Goal: Transaction & Acquisition: Purchase product/service

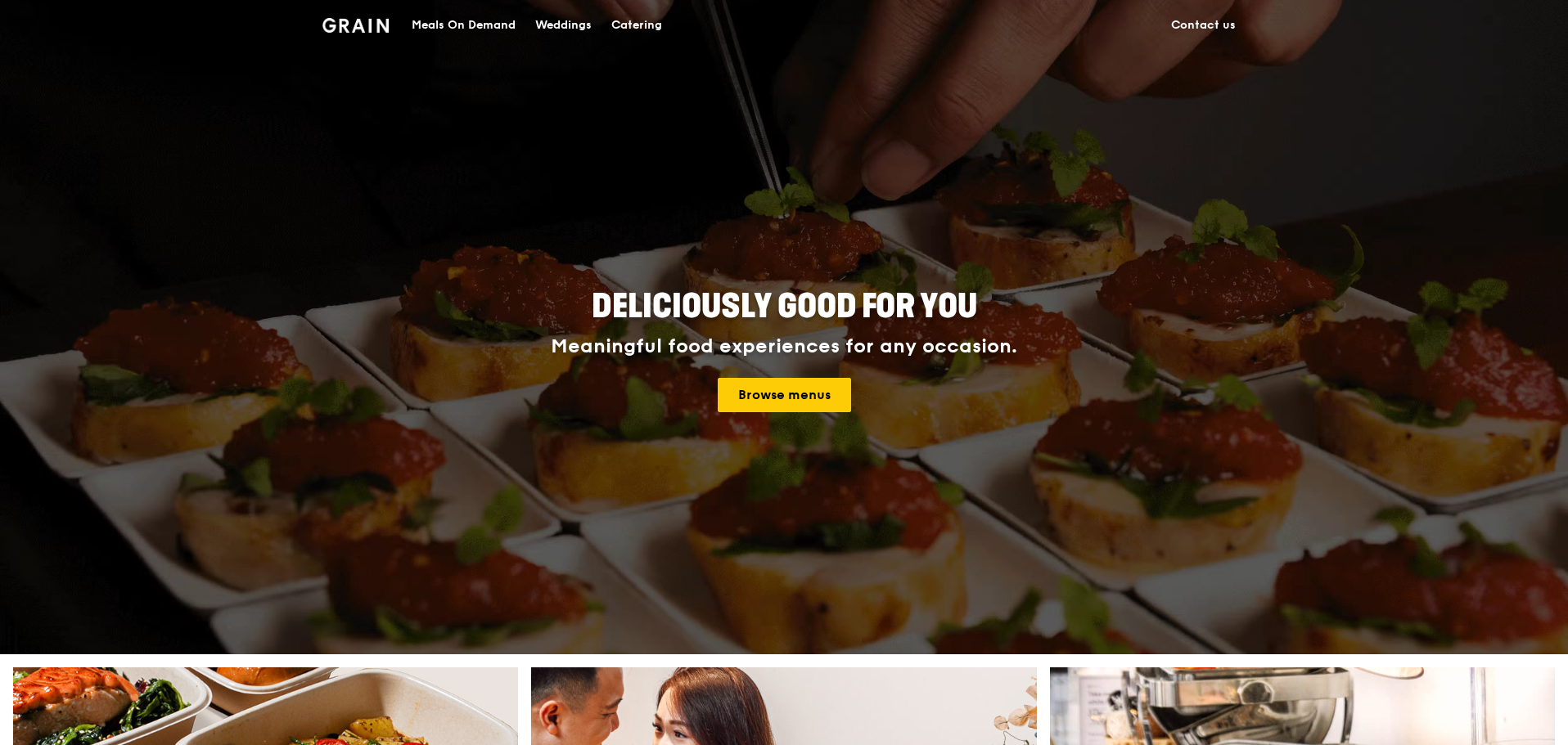
click at [444, 25] on div "Meals On Demand" at bounding box center [463, 25] width 104 height 49
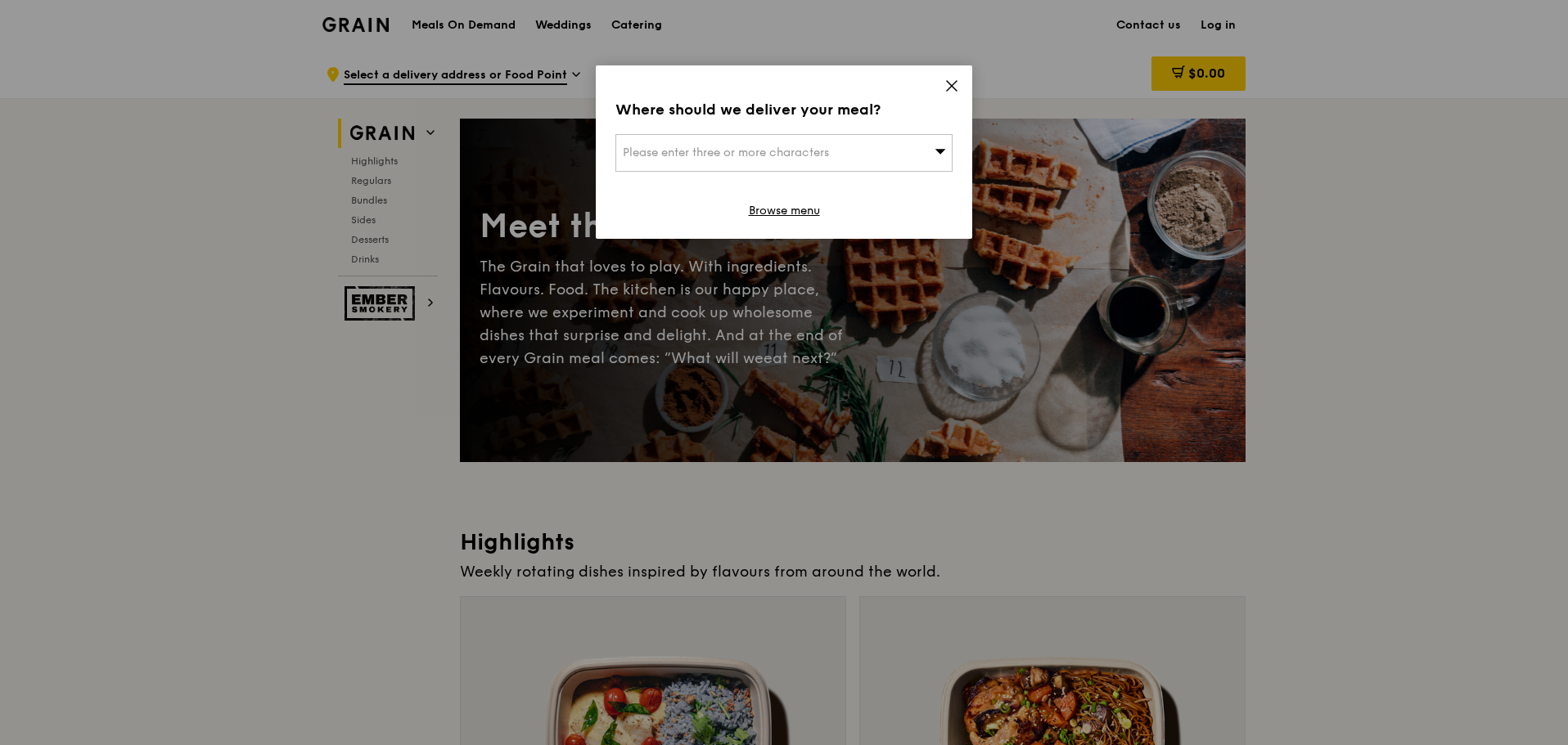
click at [880, 151] on div "Please enter three or more characters" at bounding box center [783, 153] width 337 height 38
click at [845, 160] on input "search" at bounding box center [783, 153] width 335 height 36
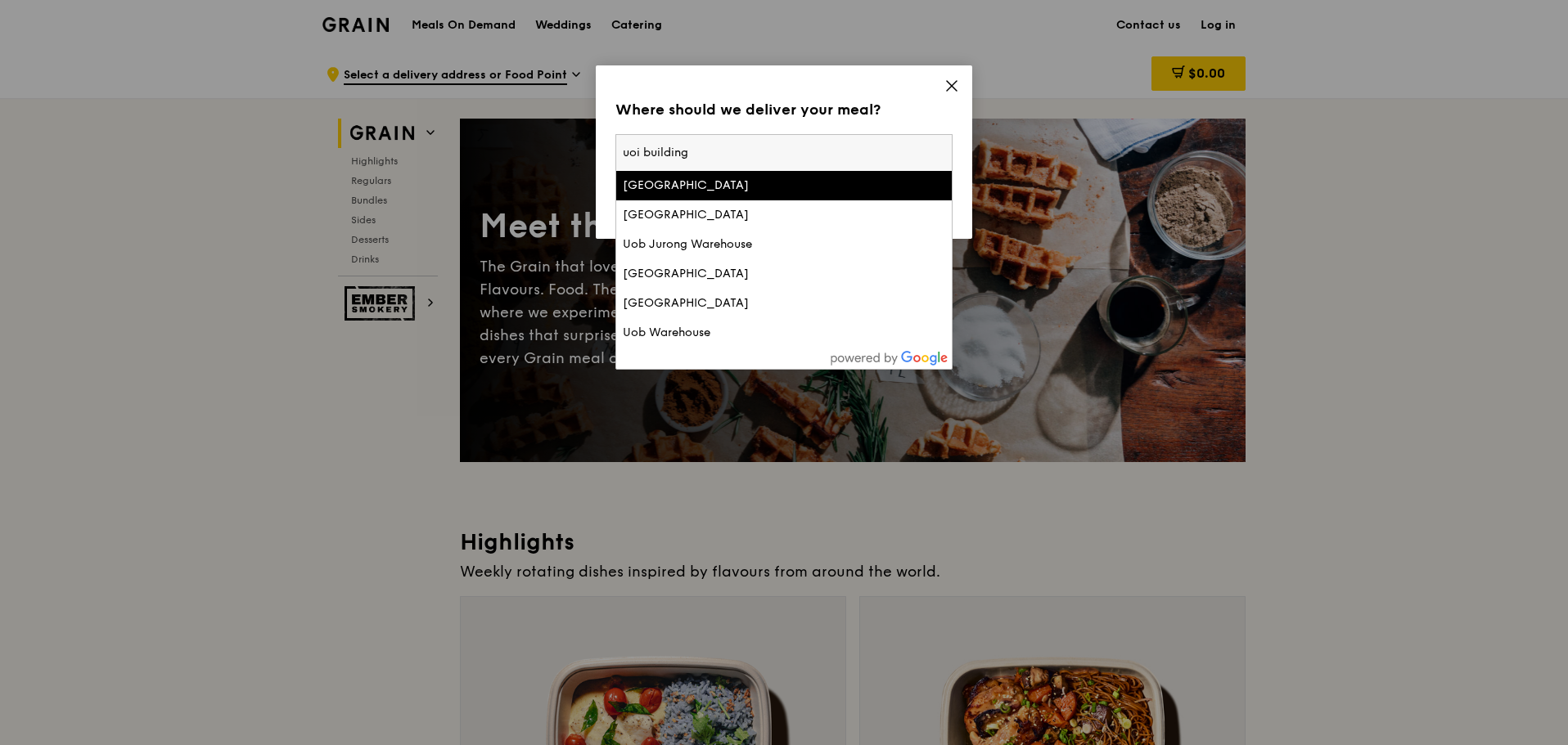
type input "uoi building"
drag, startPoint x: 724, startPoint y: 156, endPoint x: 534, endPoint y: 157, distance: 190.0
click at [534, 157] on div "Where should we deliver your meal? Please enter three or more characters uoi bu…" at bounding box center [784, 372] width 1568 height 745
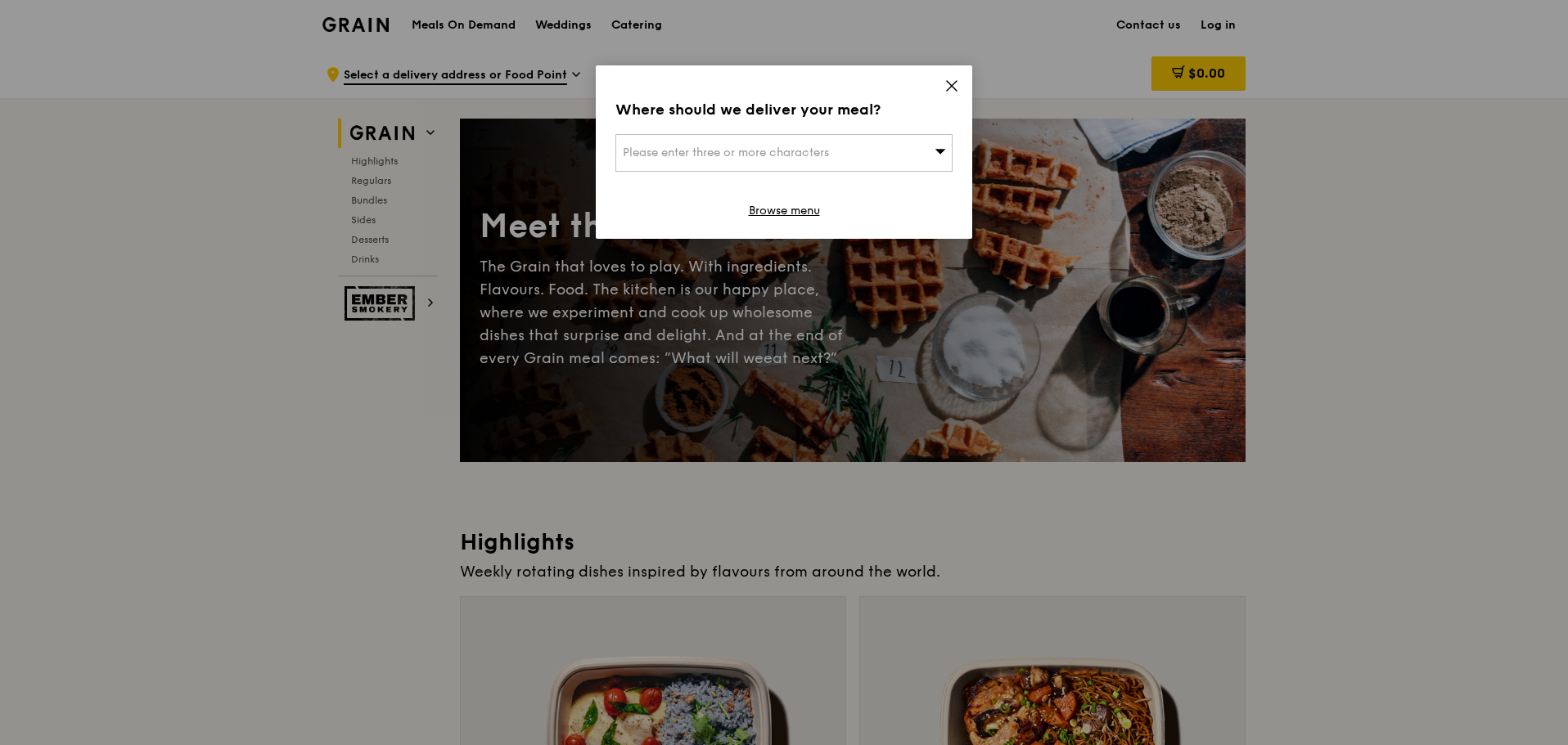
click at [712, 141] on div "Please enter three or more characters" at bounding box center [783, 153] width 337 height 38
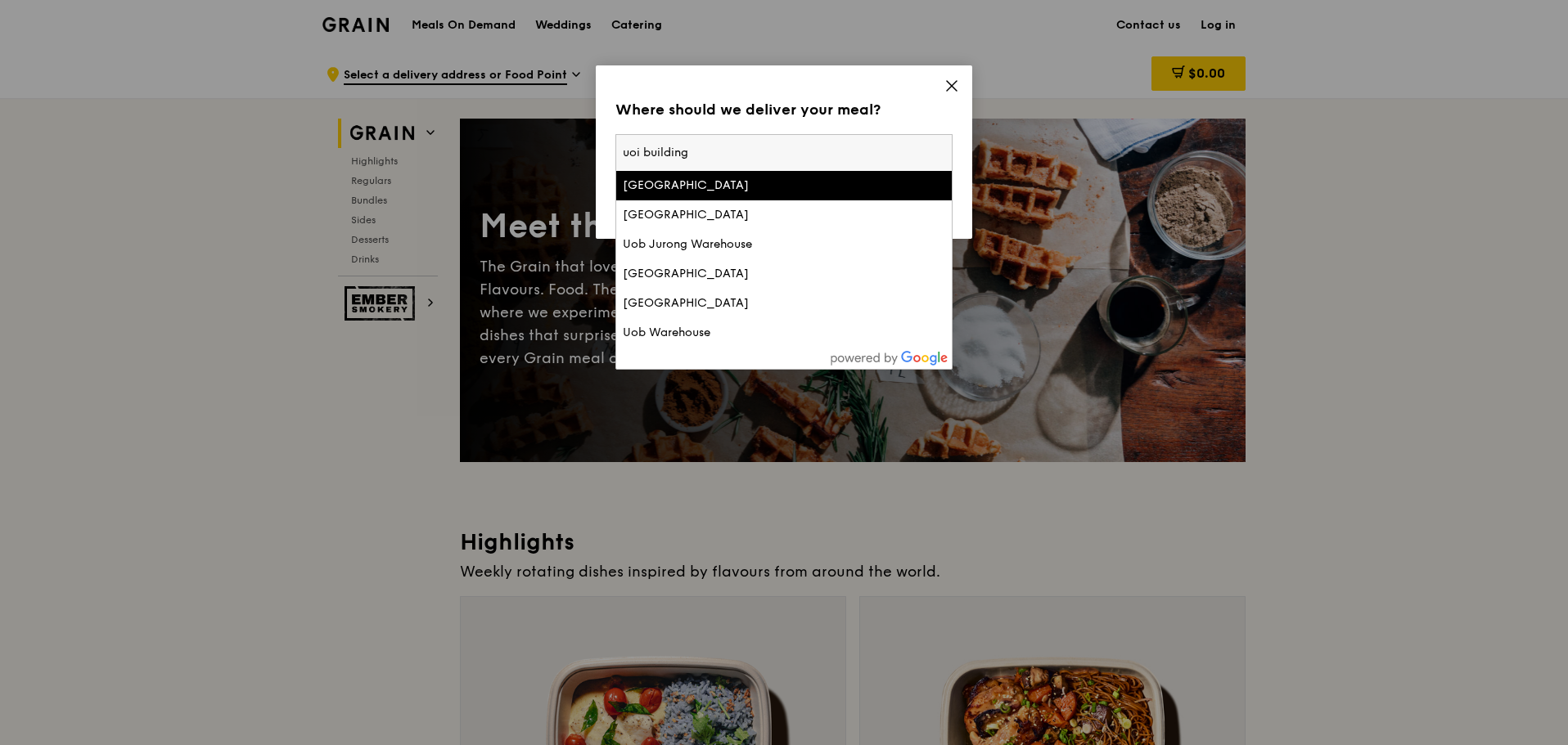
drag, startPoint x: 706, startPoint y: 147, endPoint x: 523, endPoint y: 150, distance: 183.0
click at [523, 150] on div "Where should we deliver your meal? Please enter three or more characters uoi bu…" at bounding box center [784, 372] width 1568 height 745
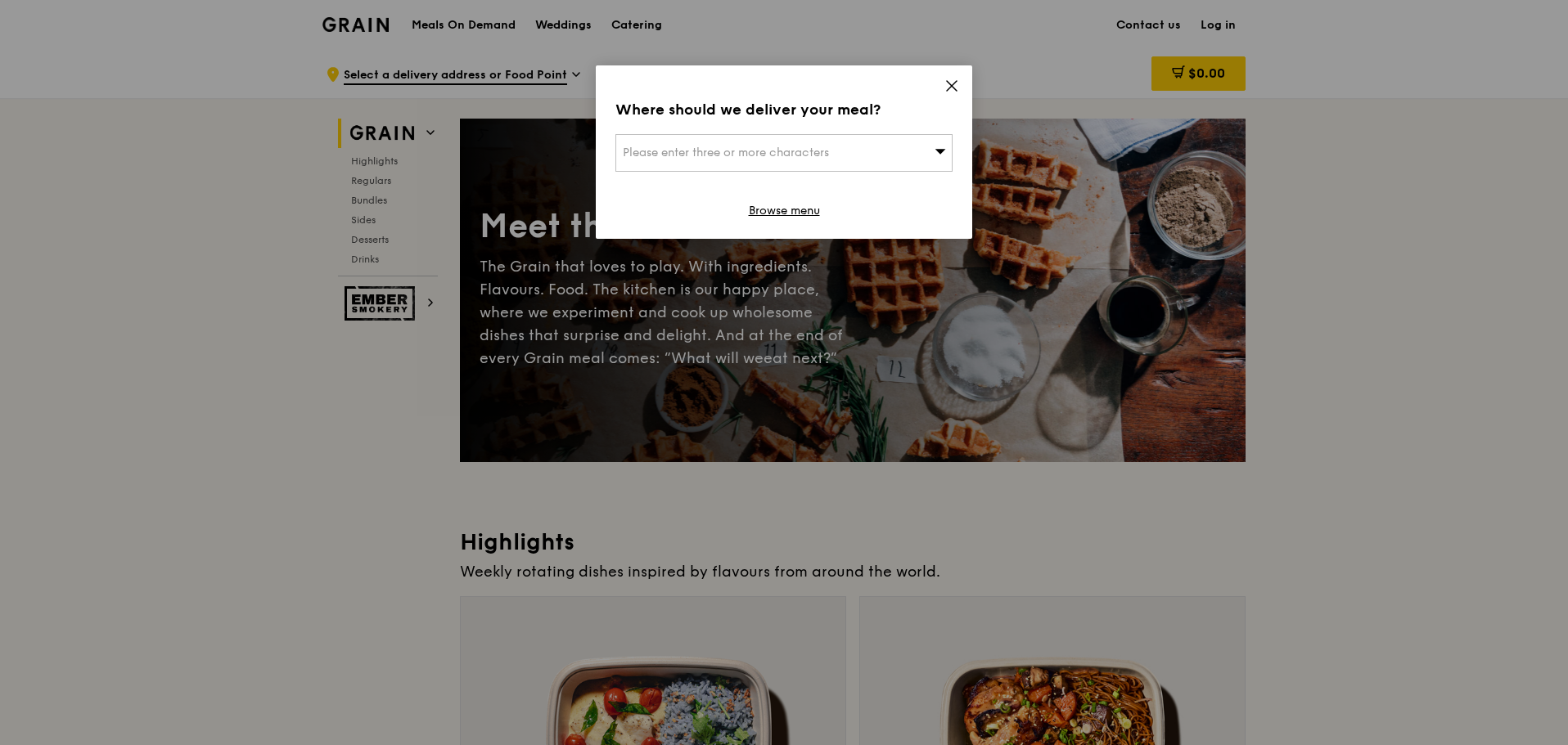
click at [714, 157] on span "Please enter three or more characters" at bounding box center [726, 152] width 206 height 14
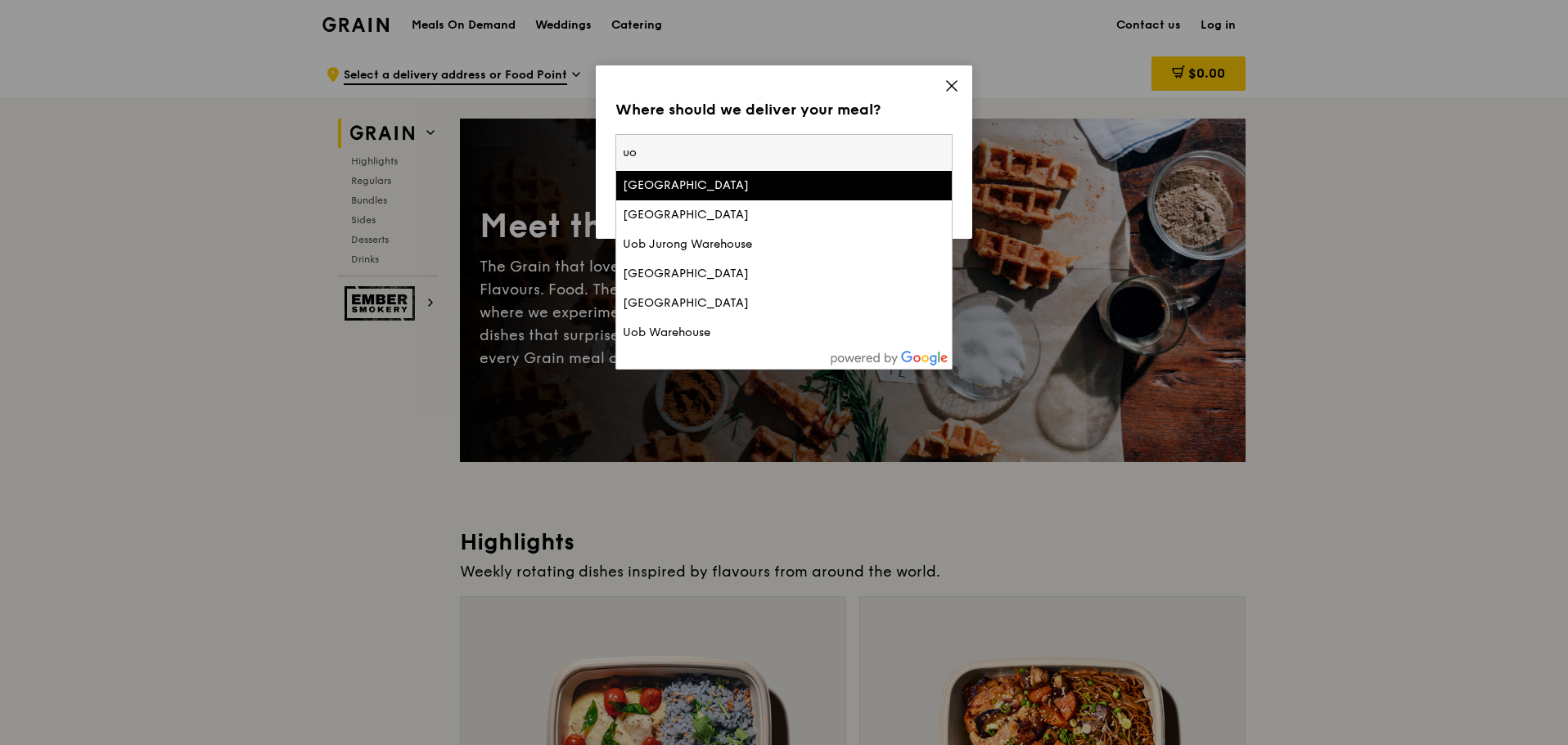
type input "u"
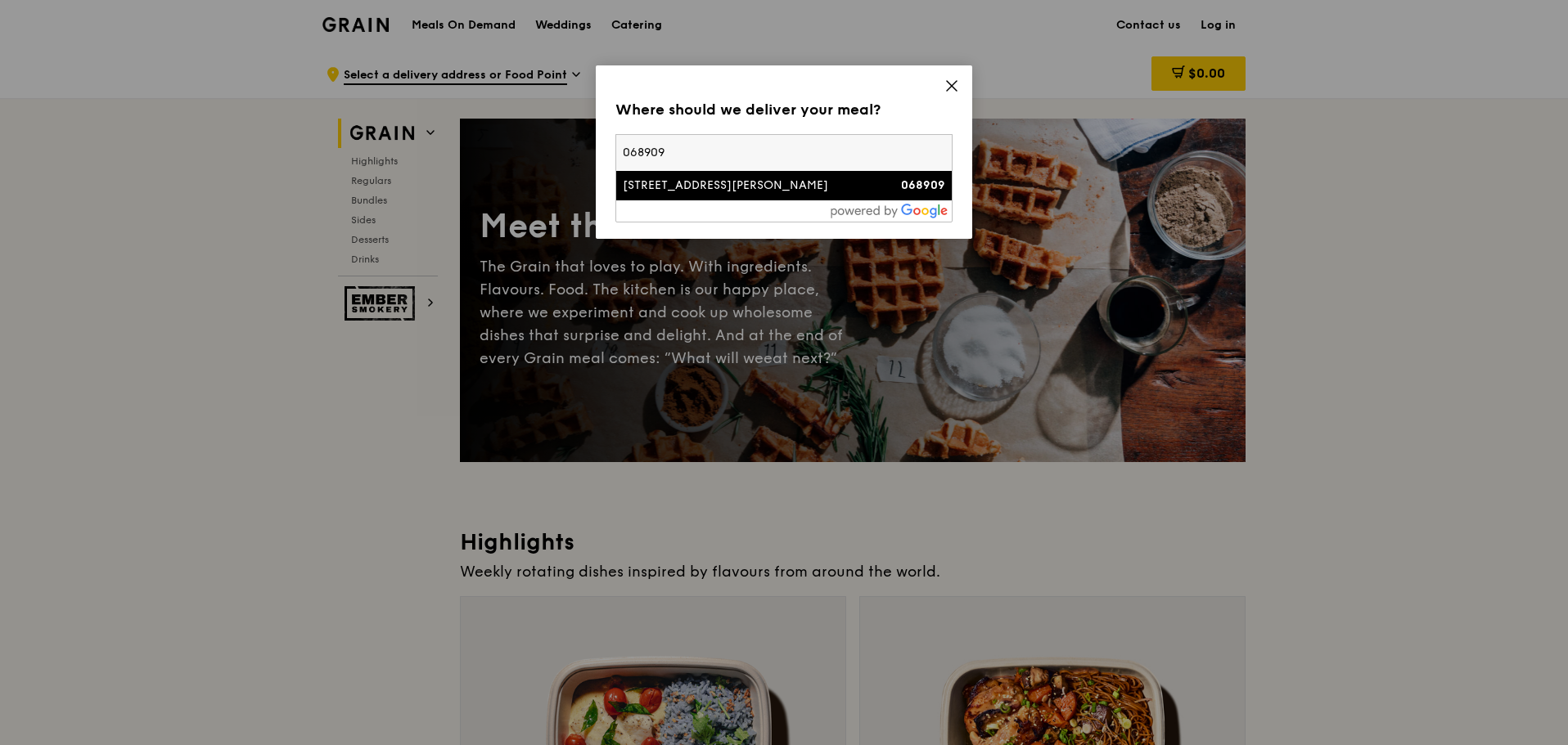
type input "068909"
click at [729, 187] on div "[STREET_ADDRESS][PERSON_NAME]" at bounding box center [744, 186] width 242 height 16
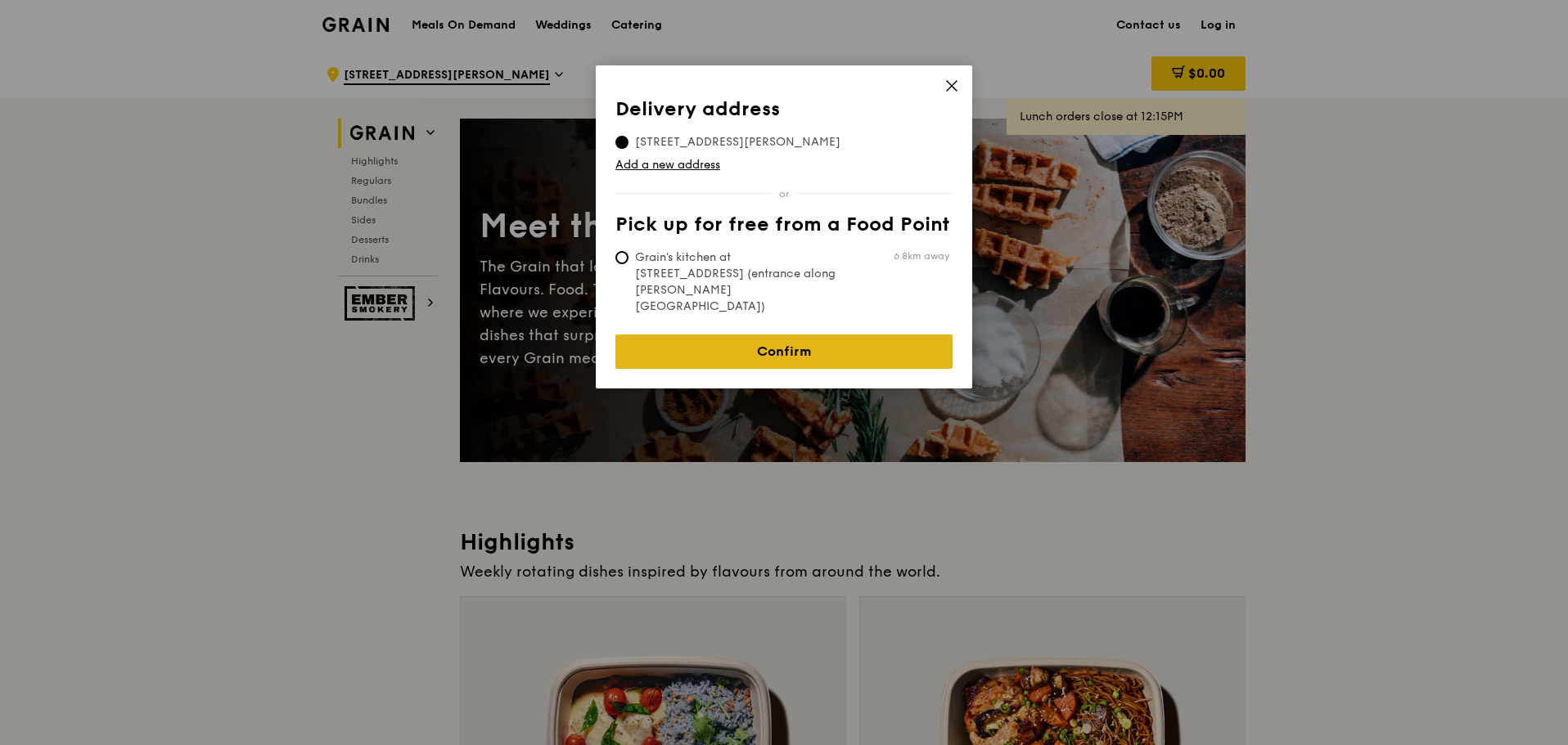
click at [655, 335] on link "Confirm" at bounding box center [783, 352] width 337 height 34
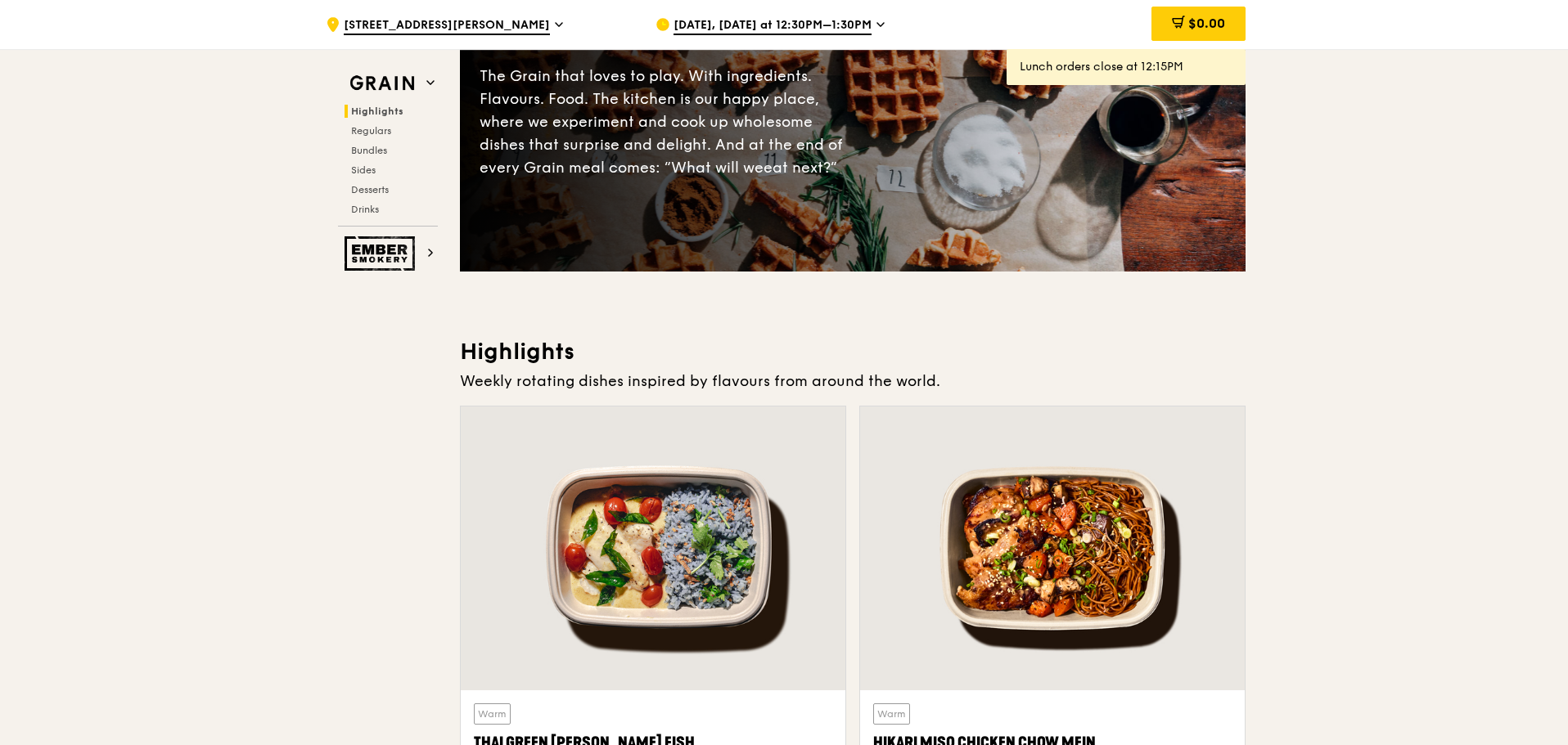
scroll to position [490, 0]
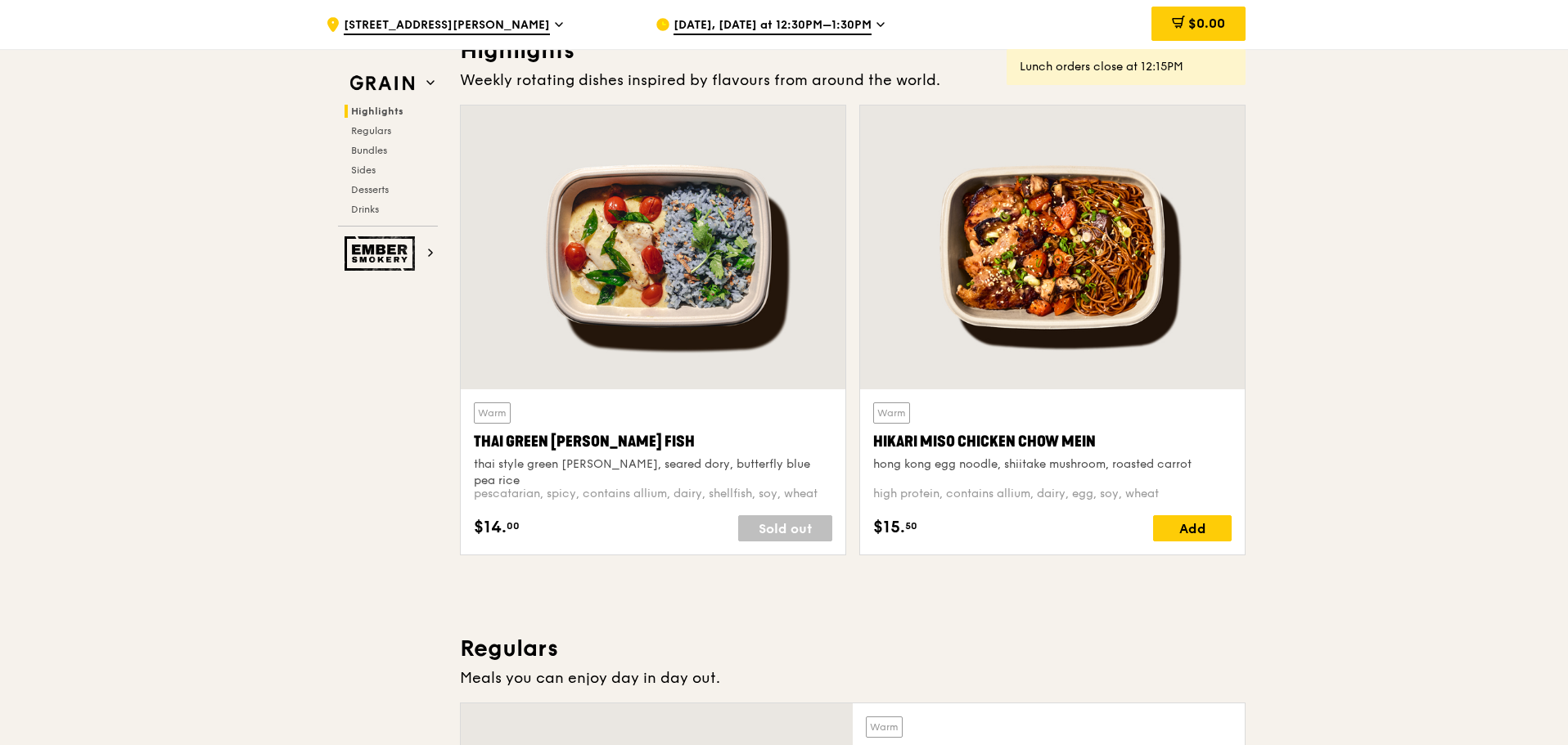
click at [782, 11] on div "[DATE], [DATE] at 12:30PM–1:30PM" at bounding box center [807, 25] width 304 height 49
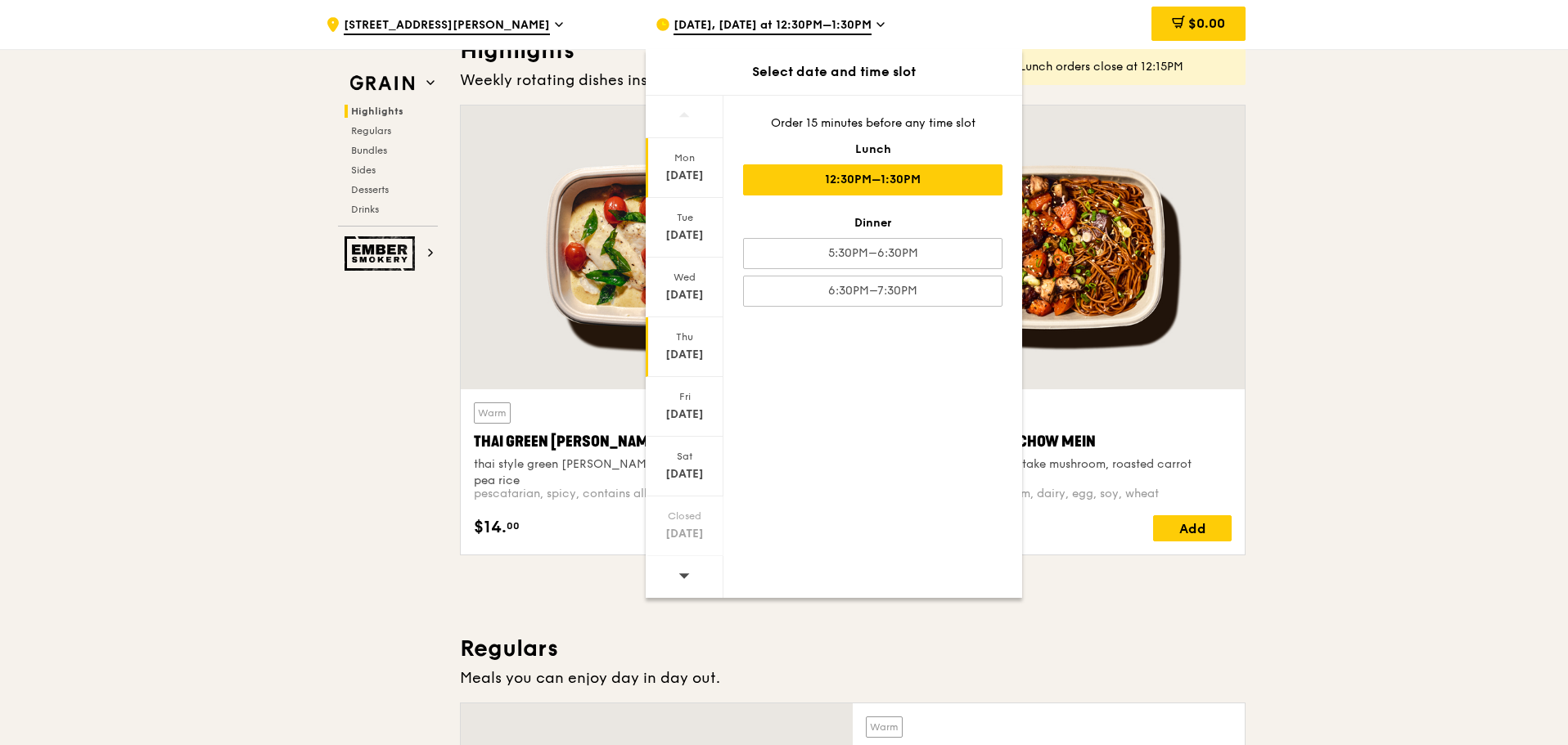
click at [686, 348] on div "[DATE]" at bounding box center [684, 354] width 73 height 16
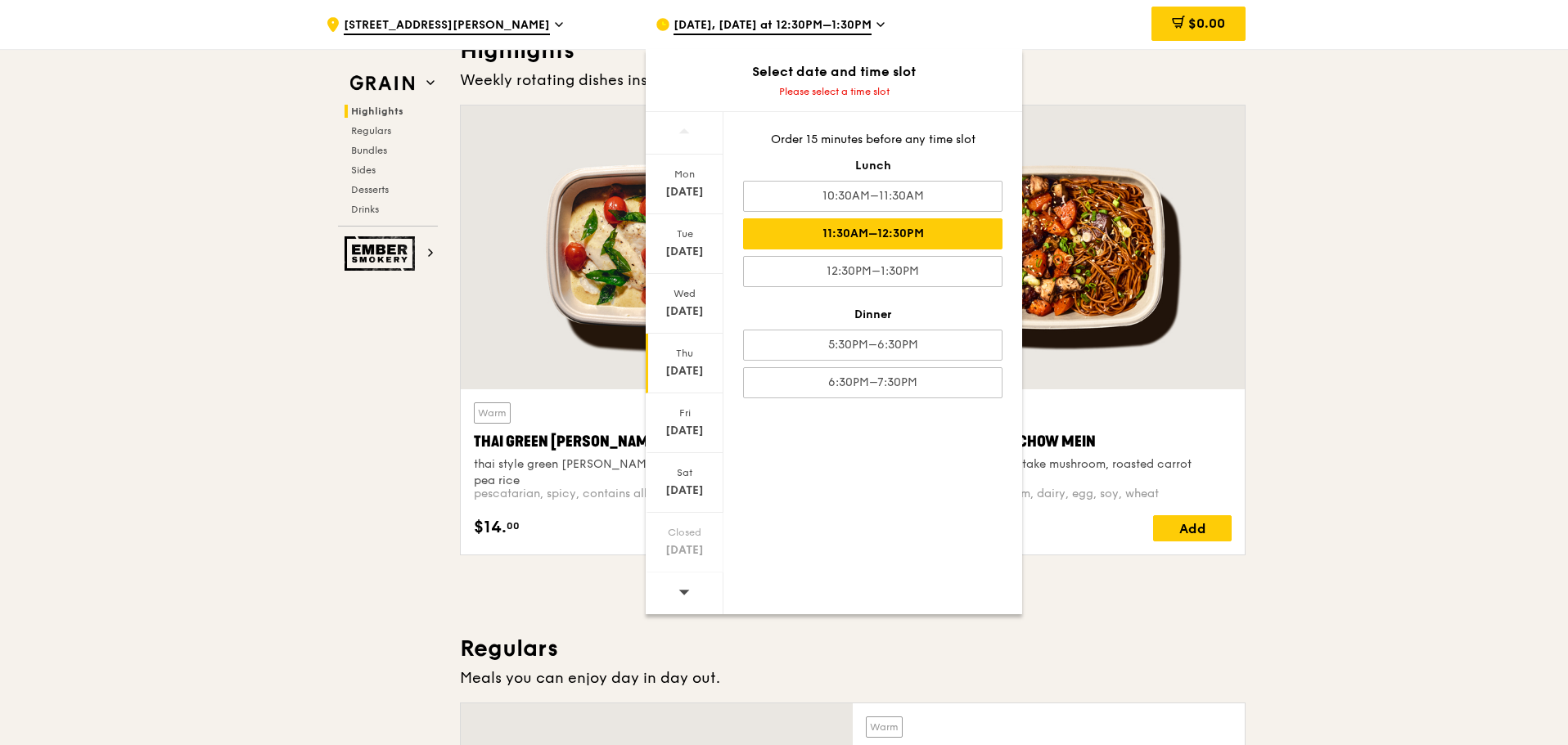
click at [831, 237] on div "11:30AM–12:30PM" at bounding box center [872, 234] width 260 height 31
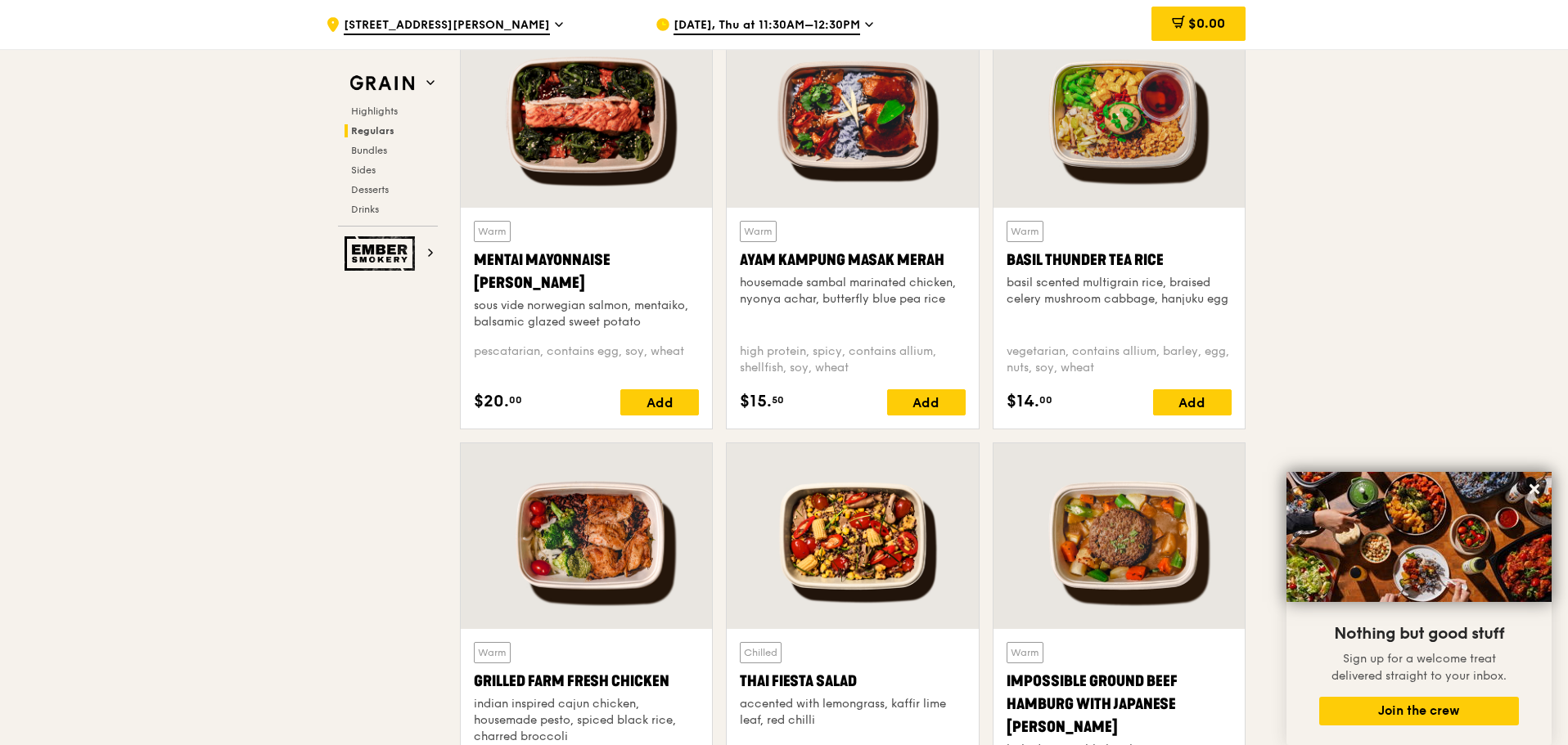
scroll to position [1456, 0]
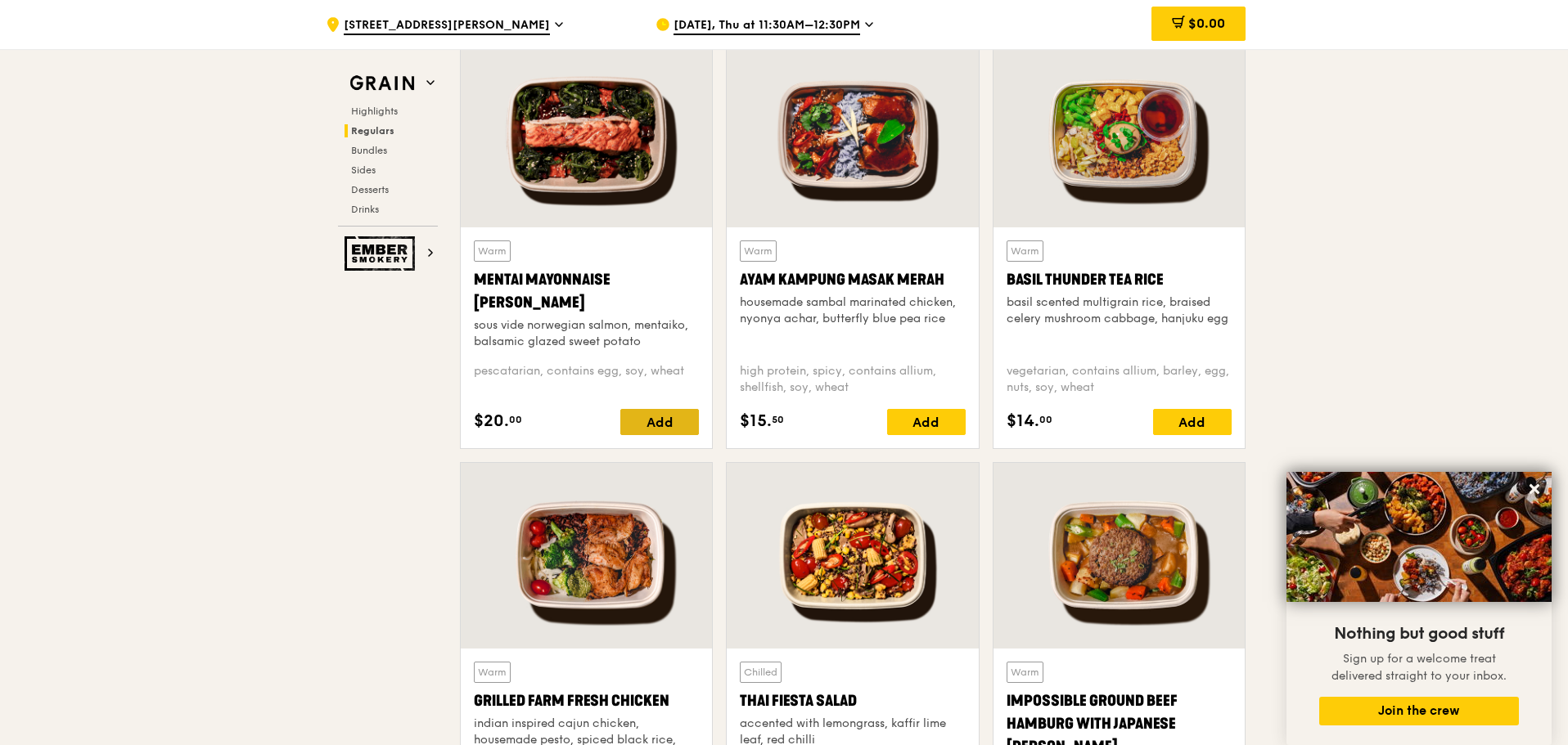
click at [644, 425] on div "Add" at bounding box center [659, 422] width 79 height 26
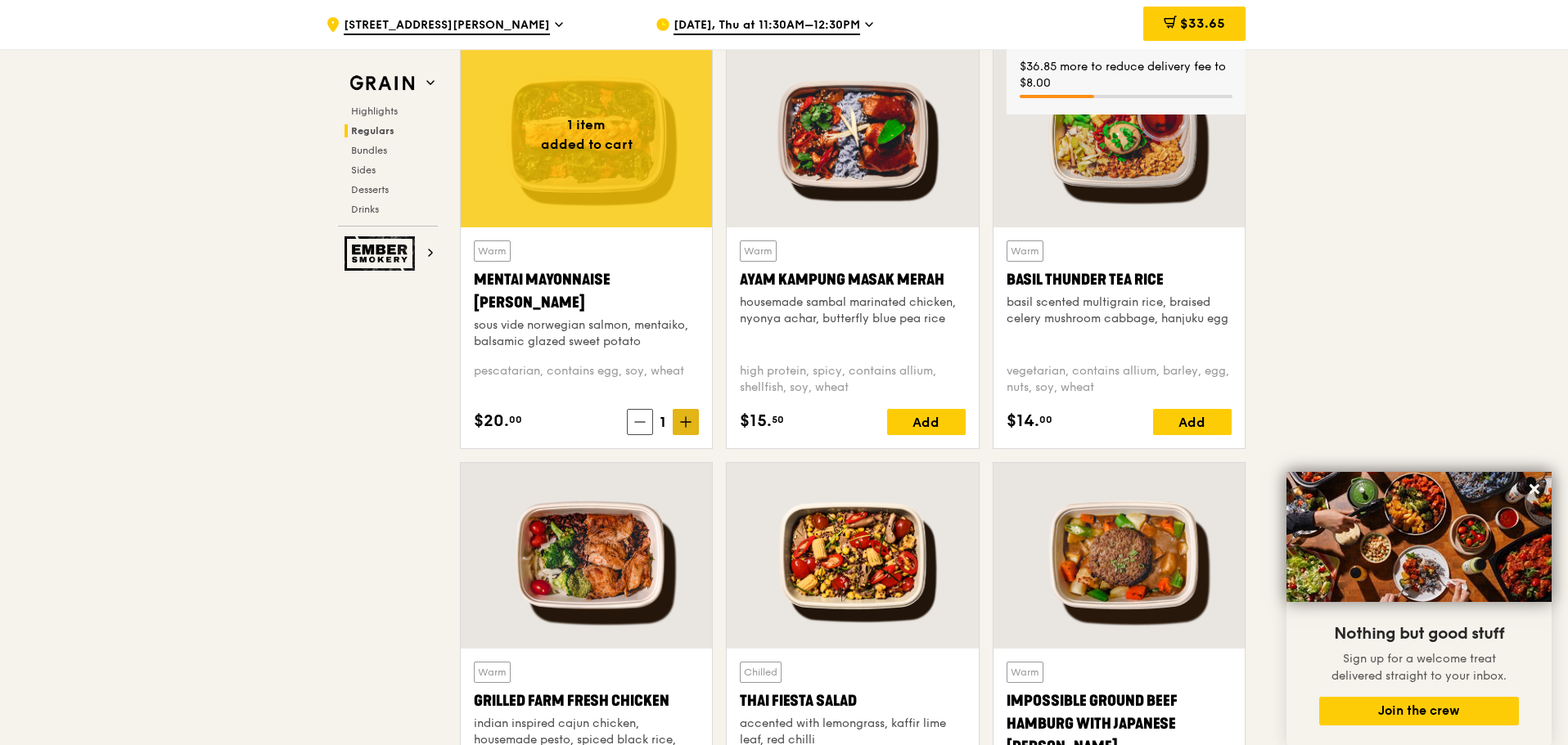
click at [680, 418] on icon at bounding box center [686, 422] width 11 height 11
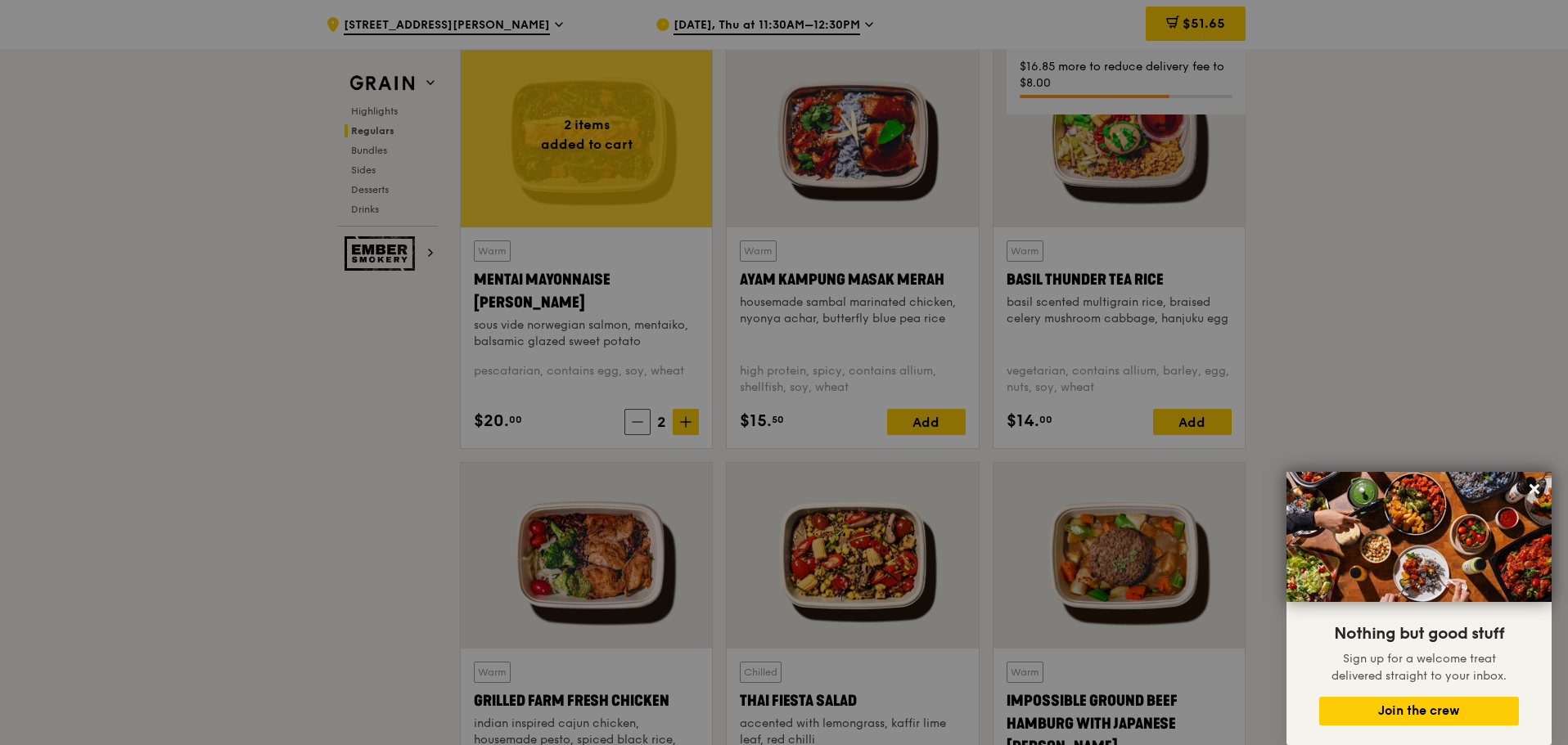
click at [243, 503] on div at bounding box center [784, 372] width 1568 height 745
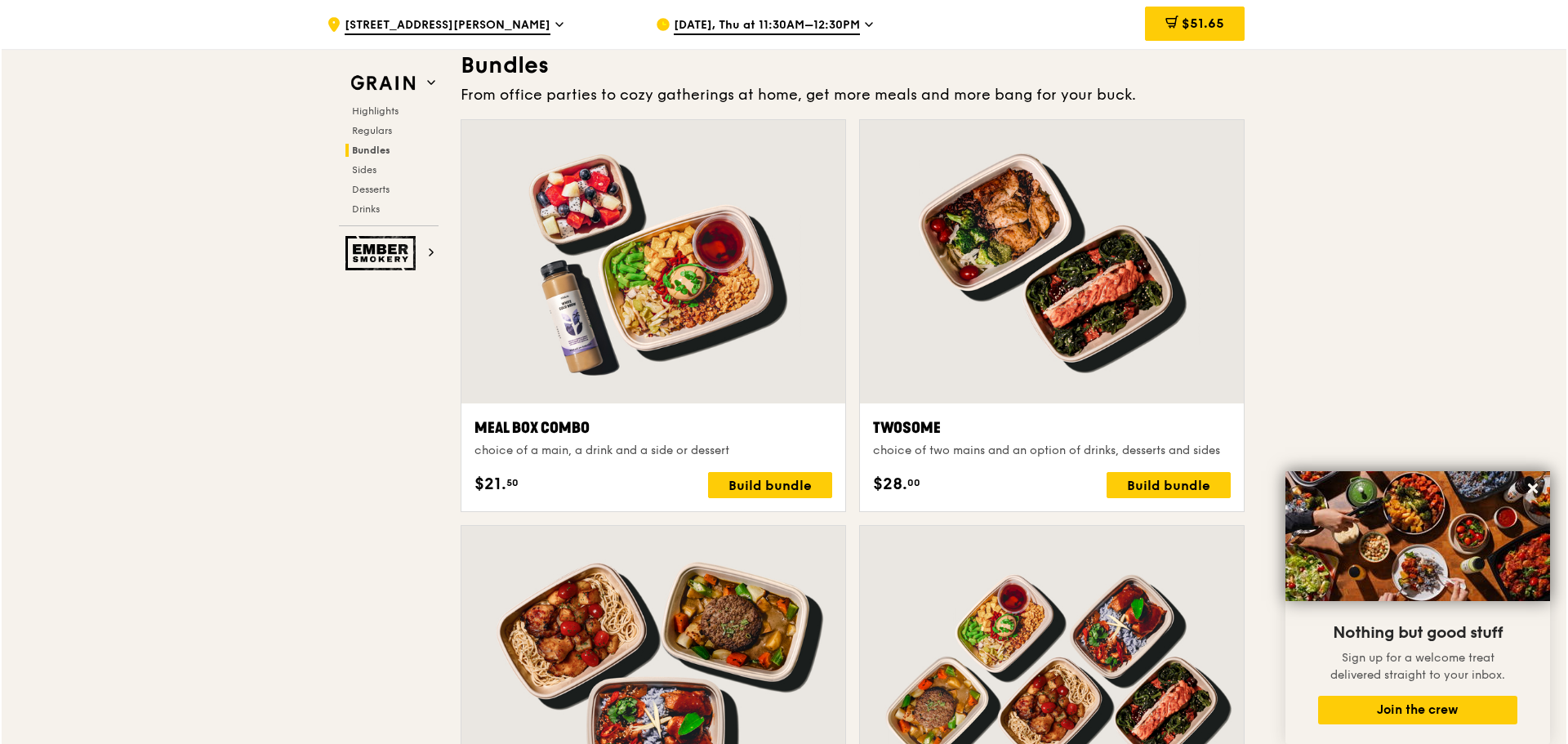
scroll to position [2351, 0]
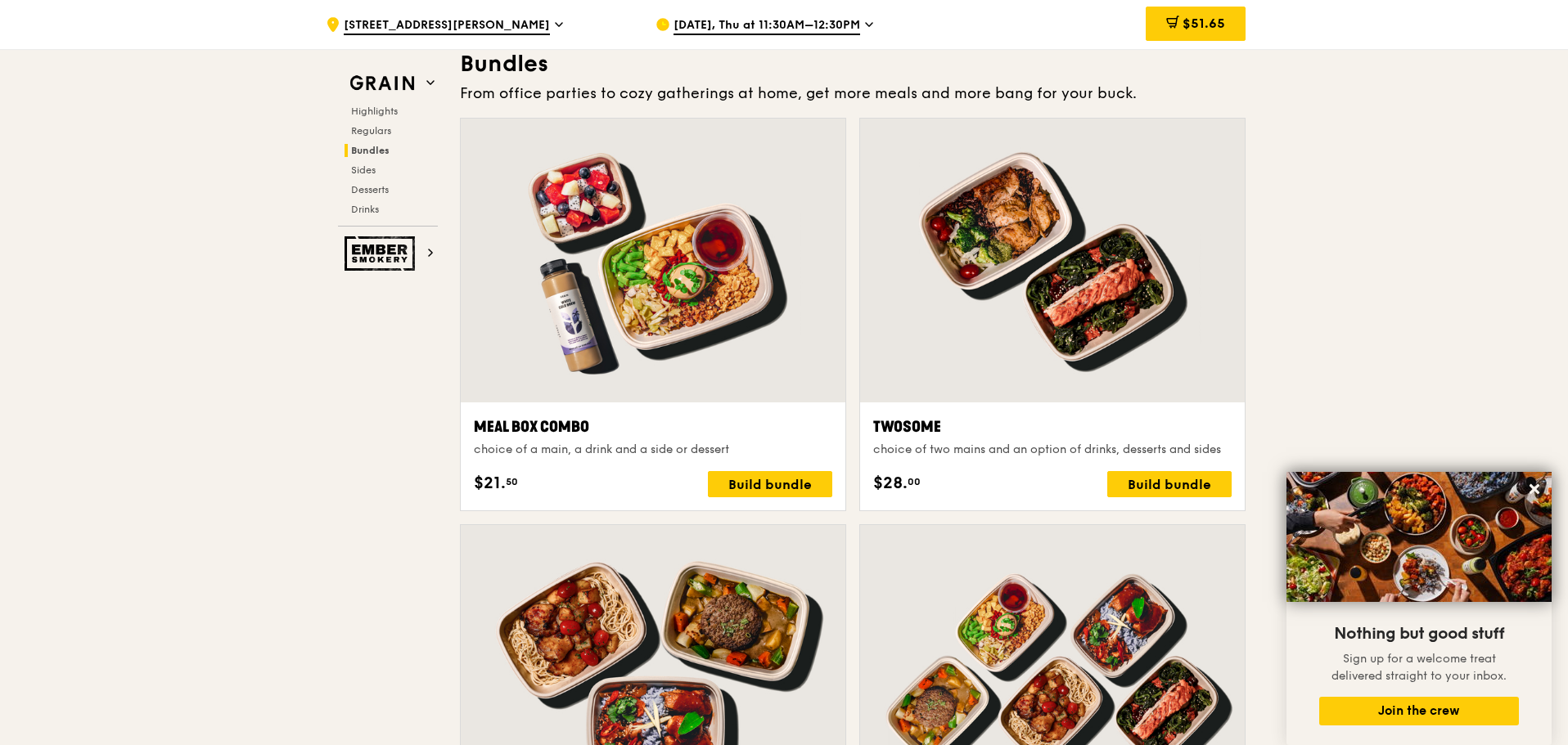
click at [717, 328] on div at bounding box center [652, 260] width 384 height 284
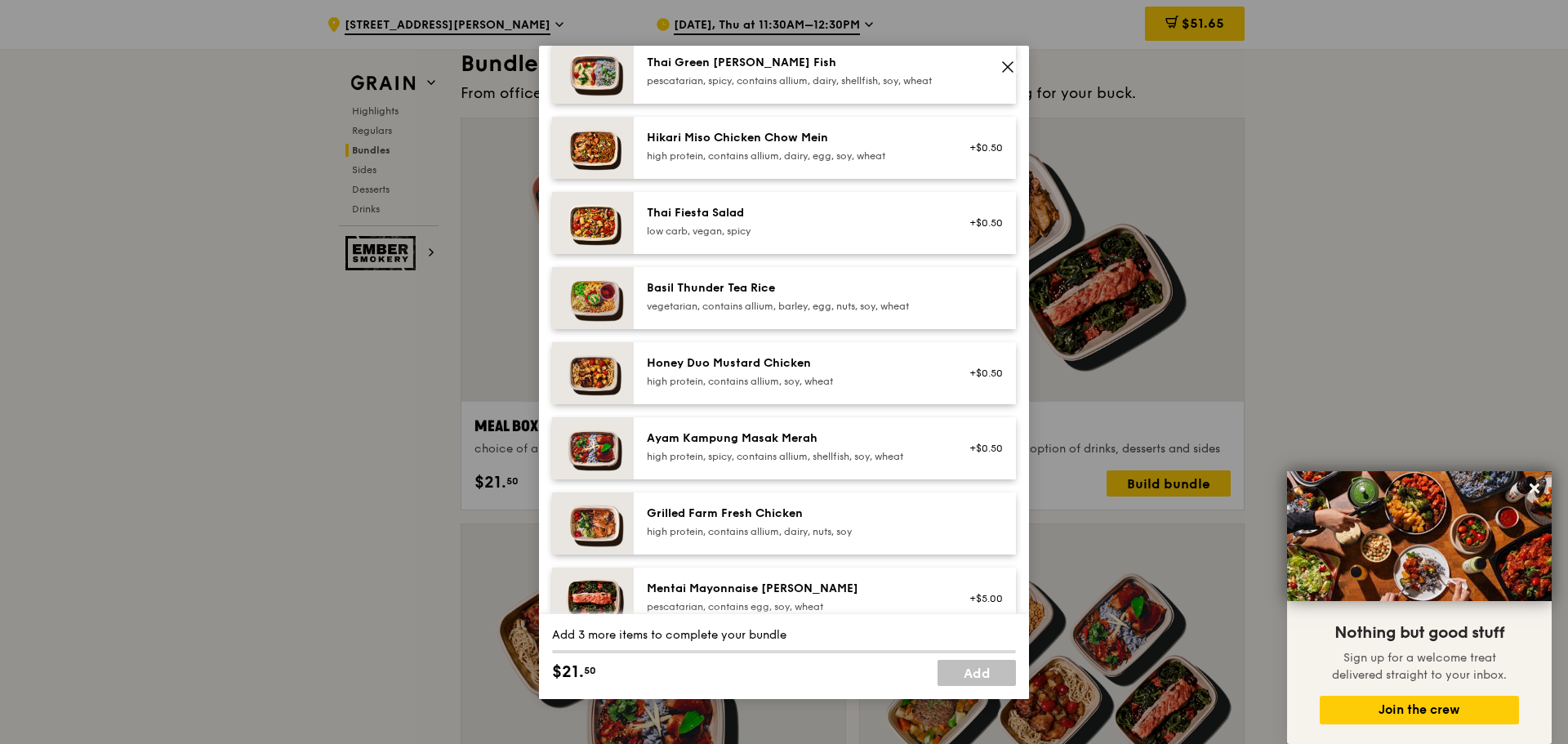
scroll to position [327, 0]
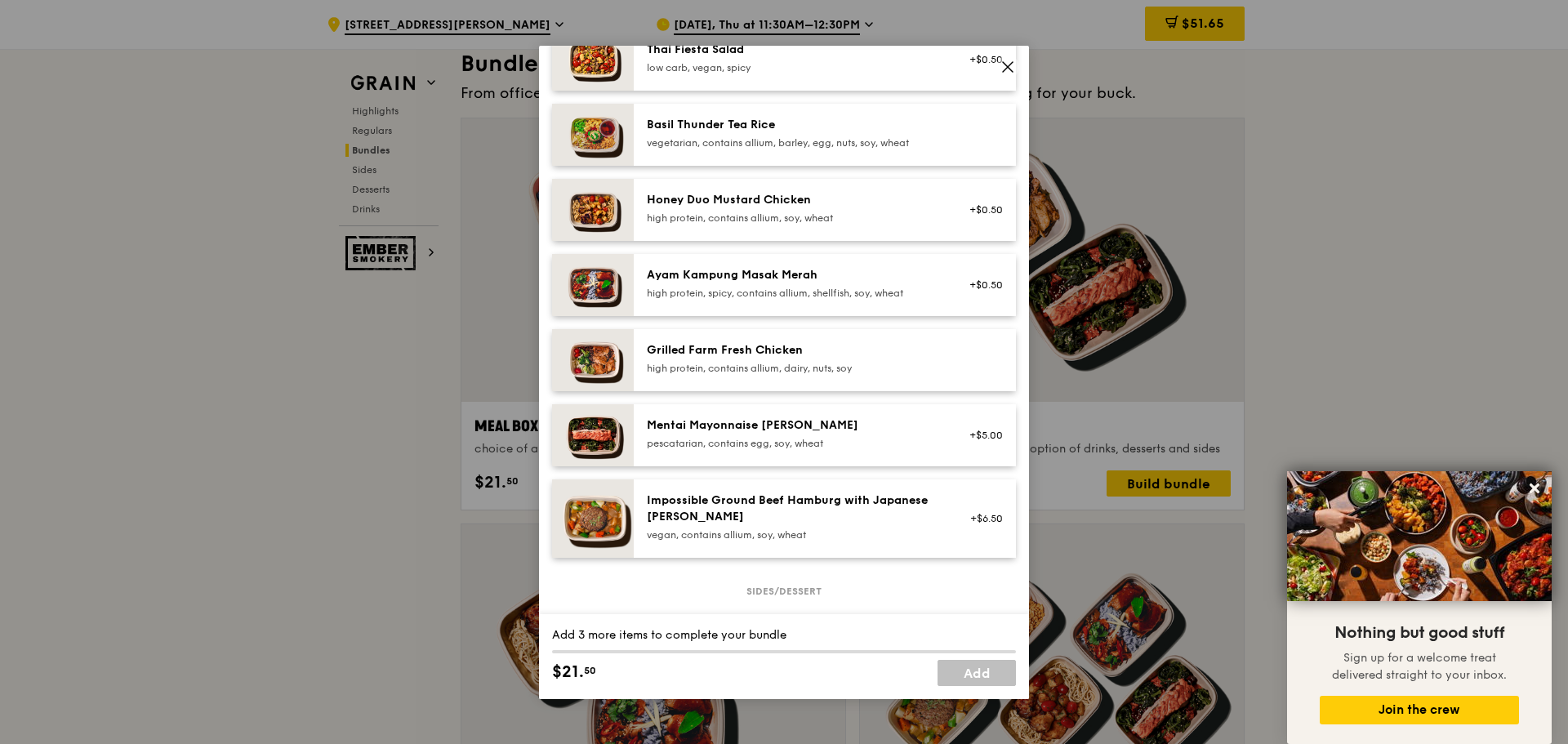
click at [788, 446] on div "Mentai Mayonnaise [PERSON_NAME] pescatarian, contains egg, soy, wheat" at bounding box center [793, 433] width 293 height 33
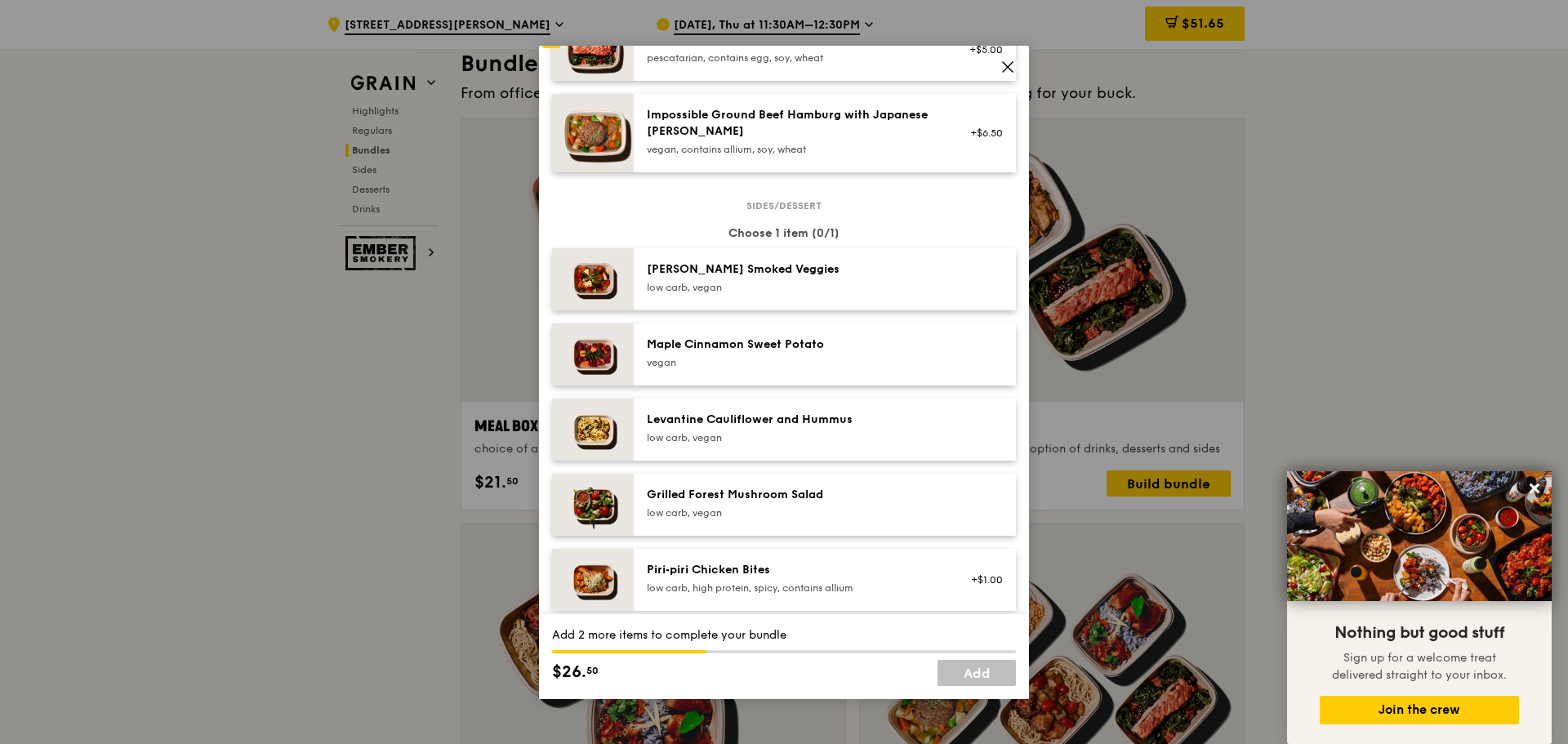
scroll to position [735, 0]
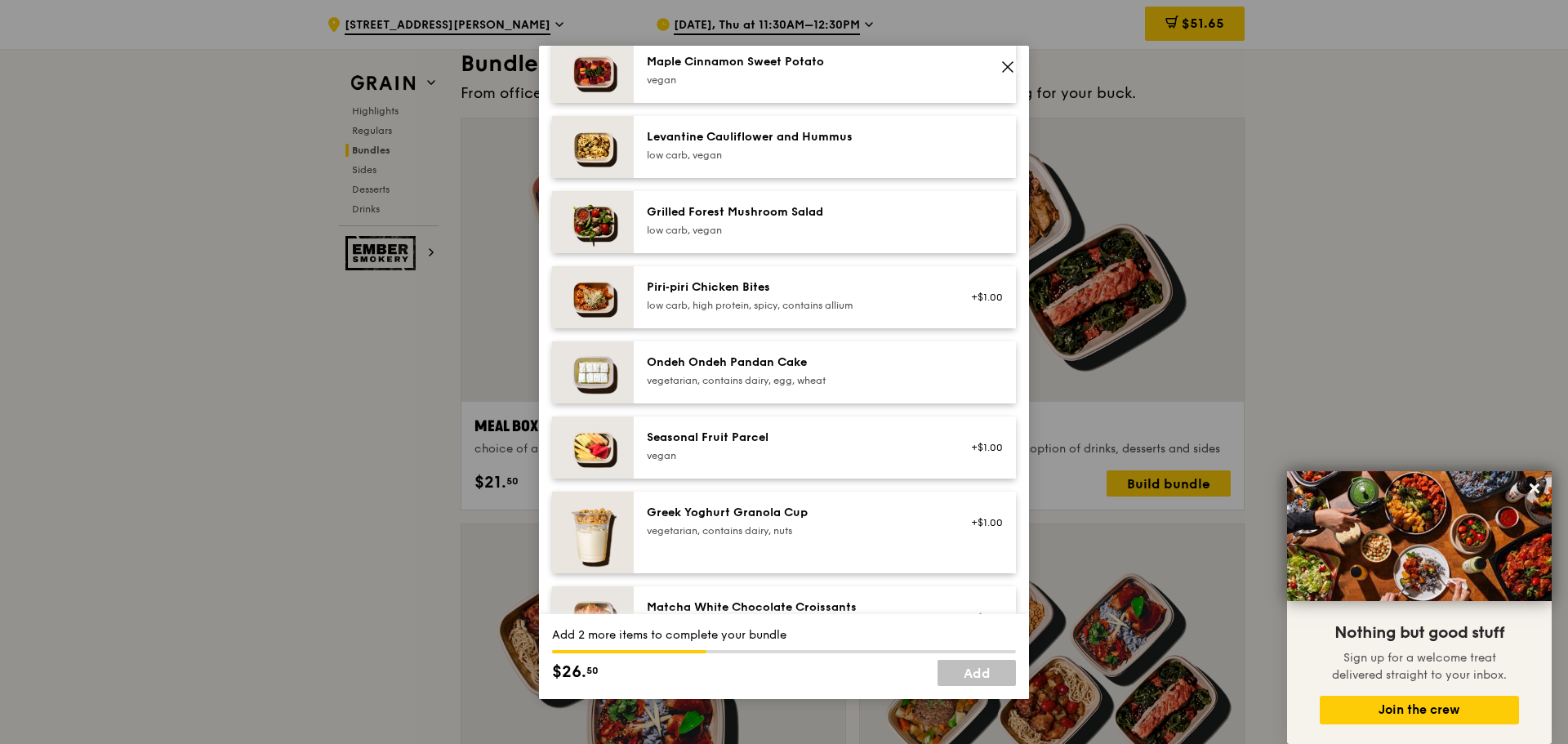
click at [792, 387] on div "vegetarian, contains dairy, egg, wheat" at bounding box center [793, 380] width 293 height 13
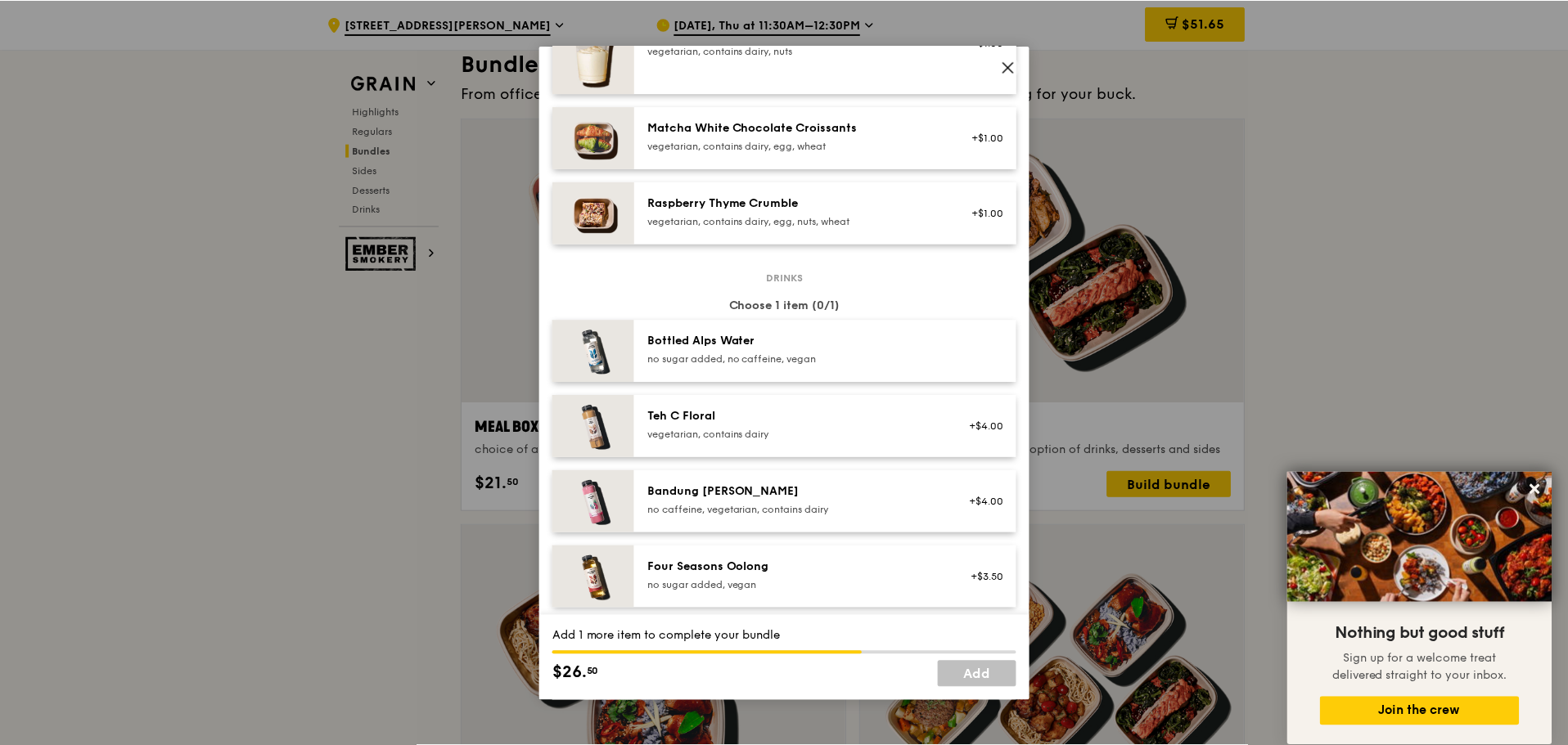
scroll to position [1477, 0]
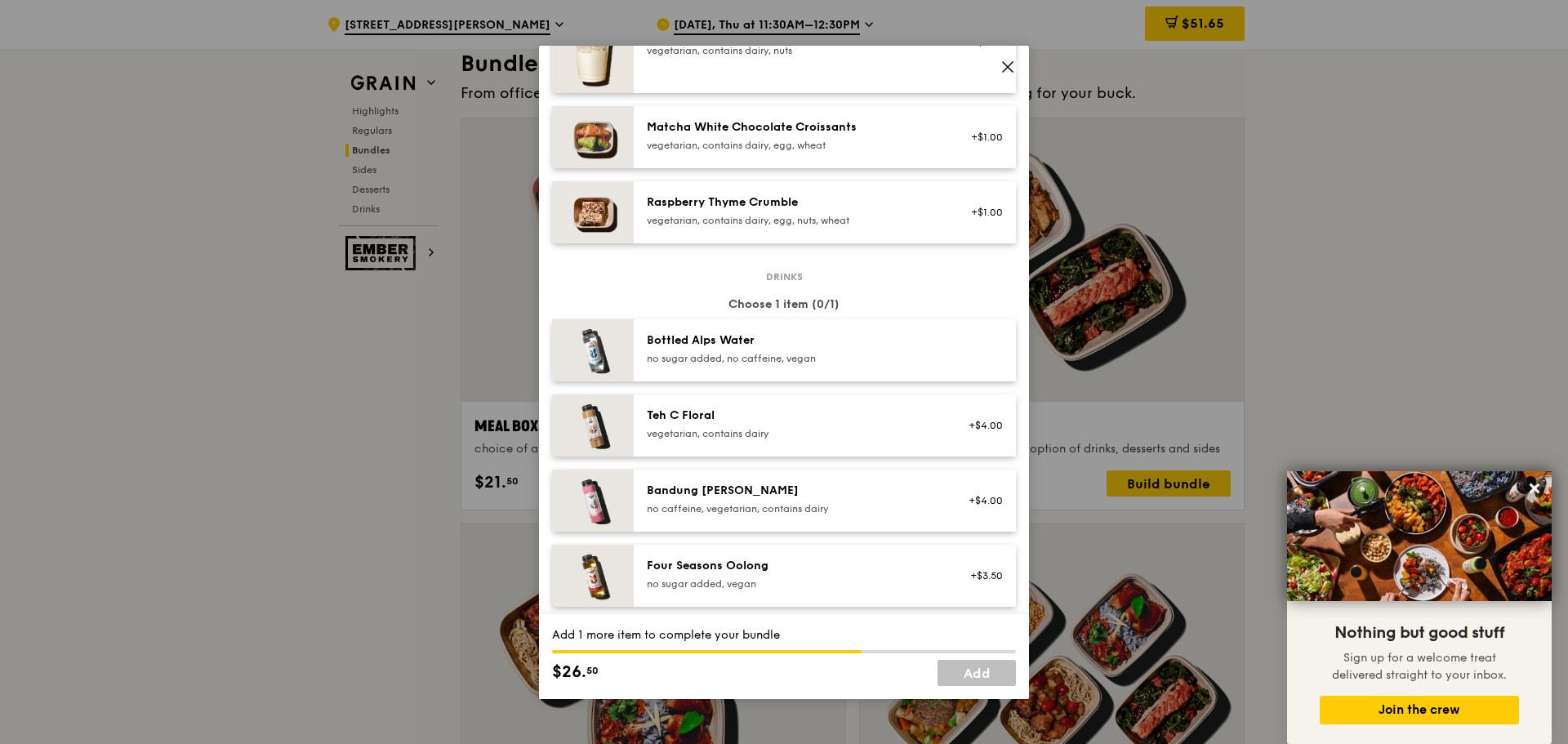
click at [797, 348] on div "Bottled Alps Water" at bounding box center [793, 341] width 293 height 16
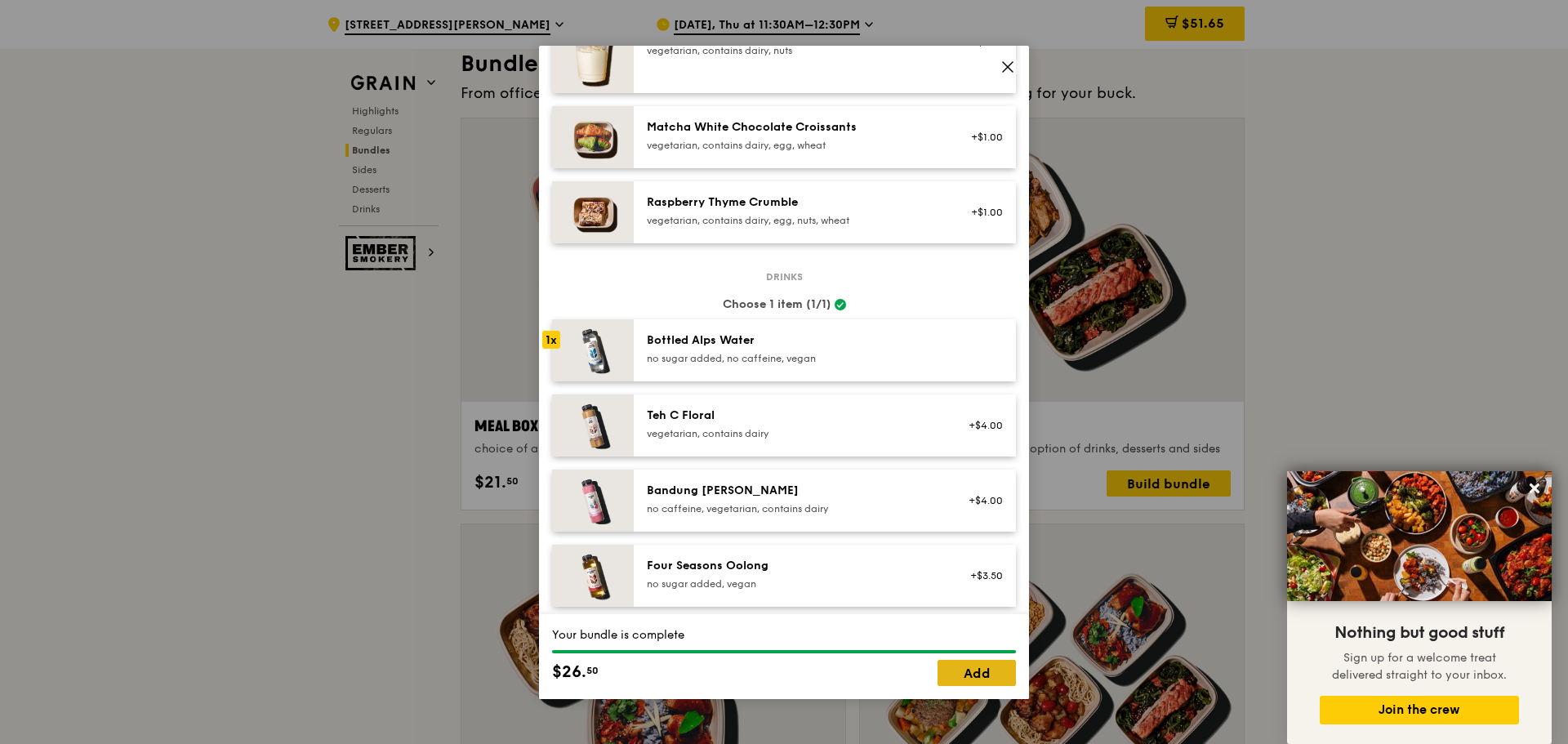
click at [976, 671] on link "Add" at bounding box center [977, 673] width 78 height 26
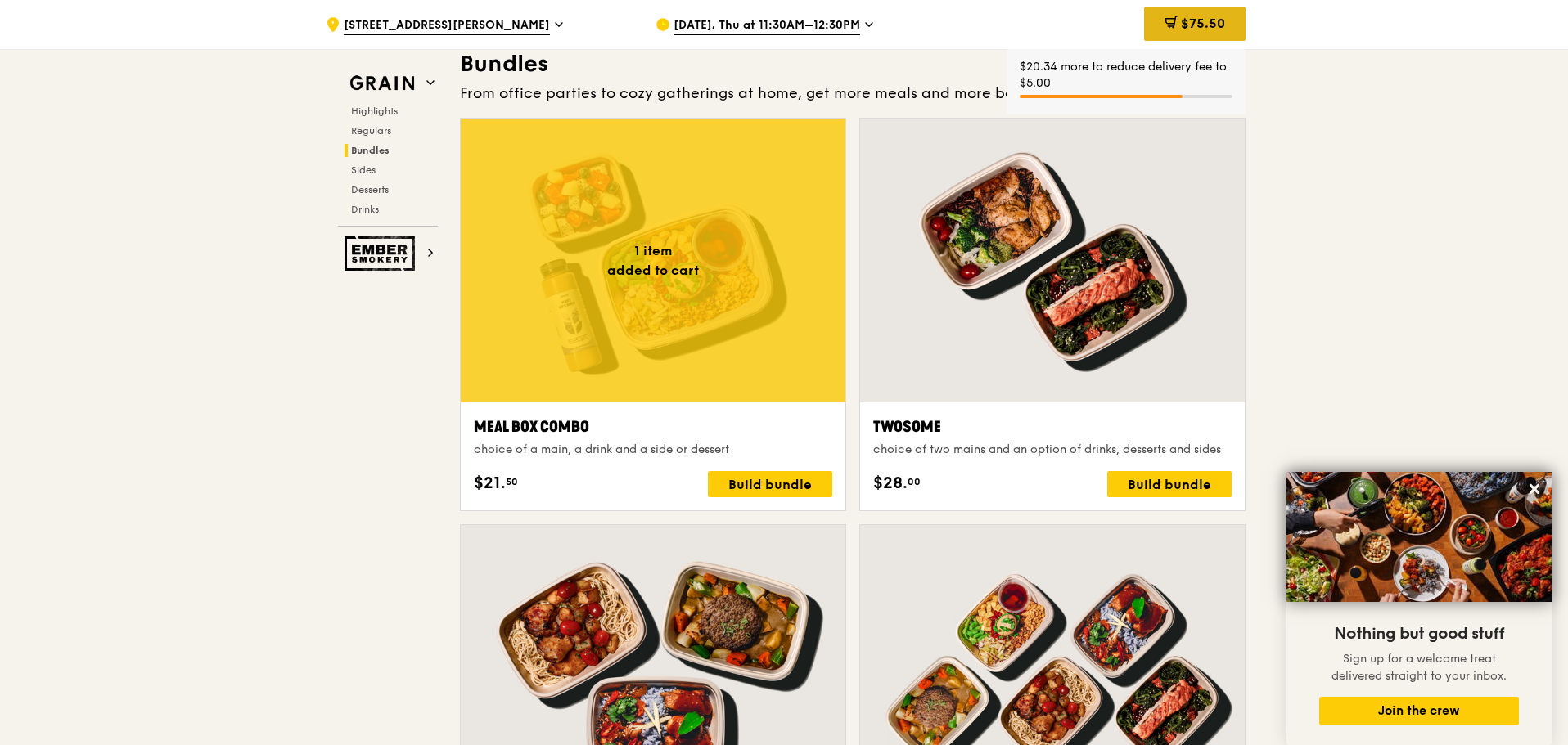
click at [1173, 20] on icon at bounding box center [1171, 22] width 13 height 13
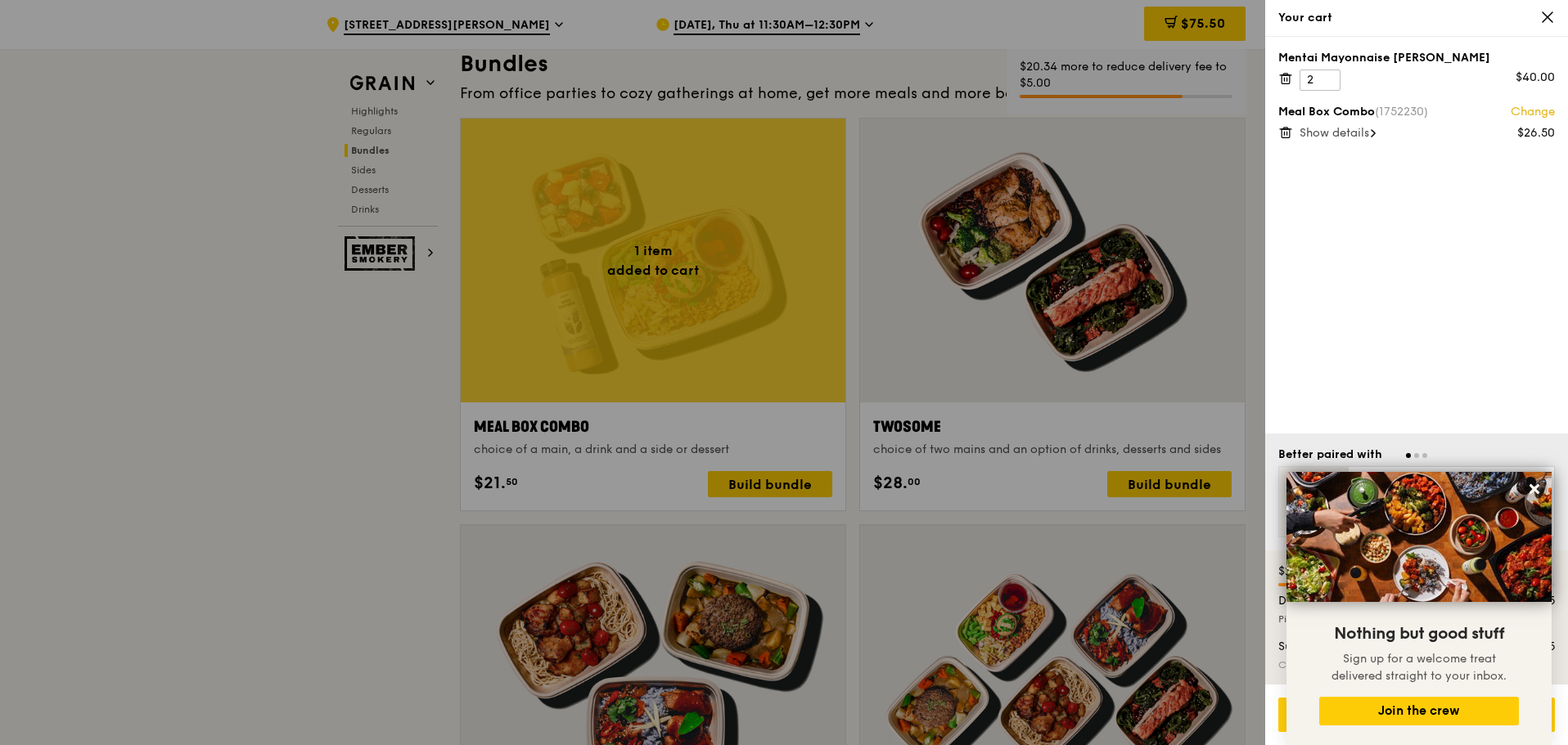
click at [1292, 76] on icon at bounding box center [1285, 79] width 15 height 15
click at [259, 431] on div at bounding box center [784, 372] width 1568 height 745
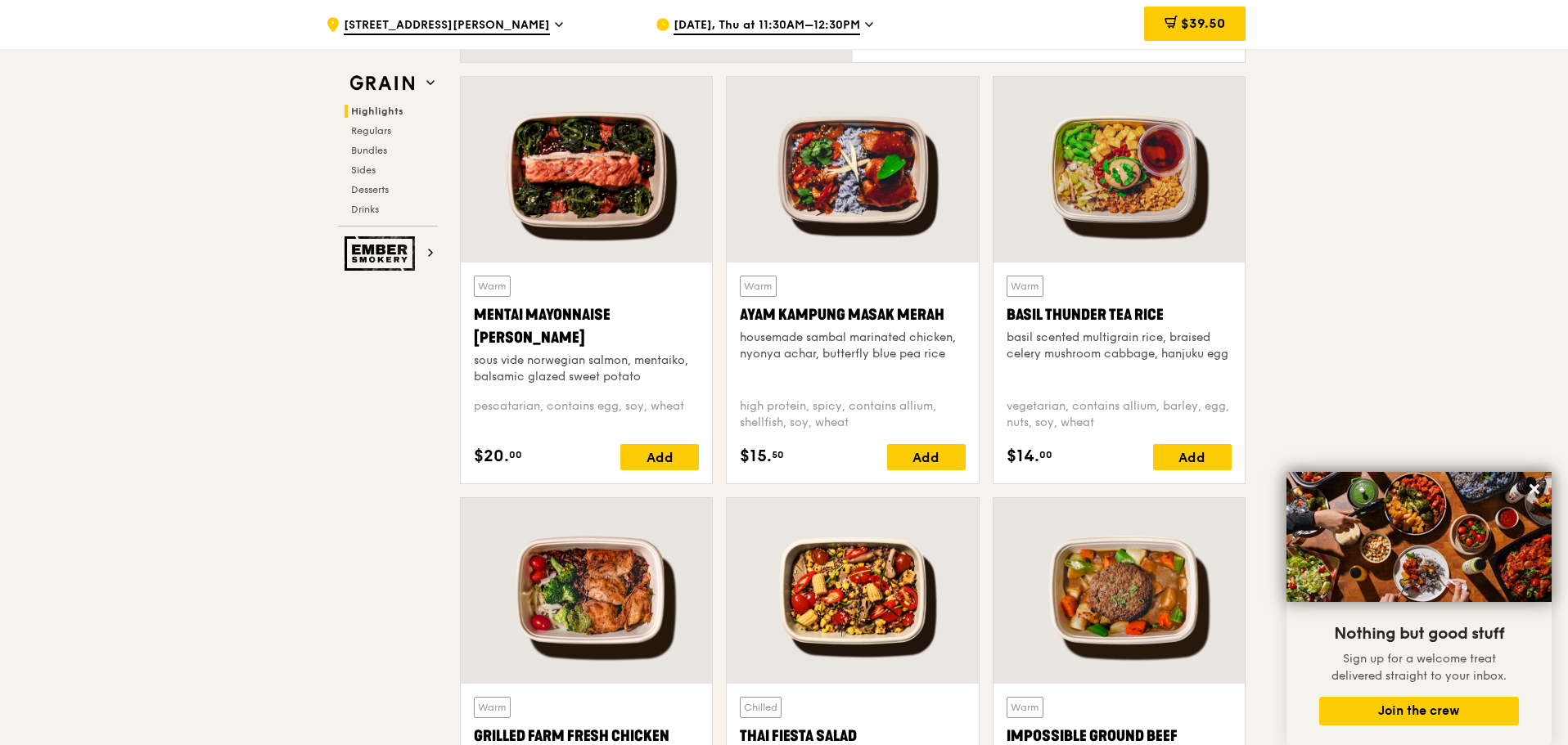
scroll to position [1506, 0]
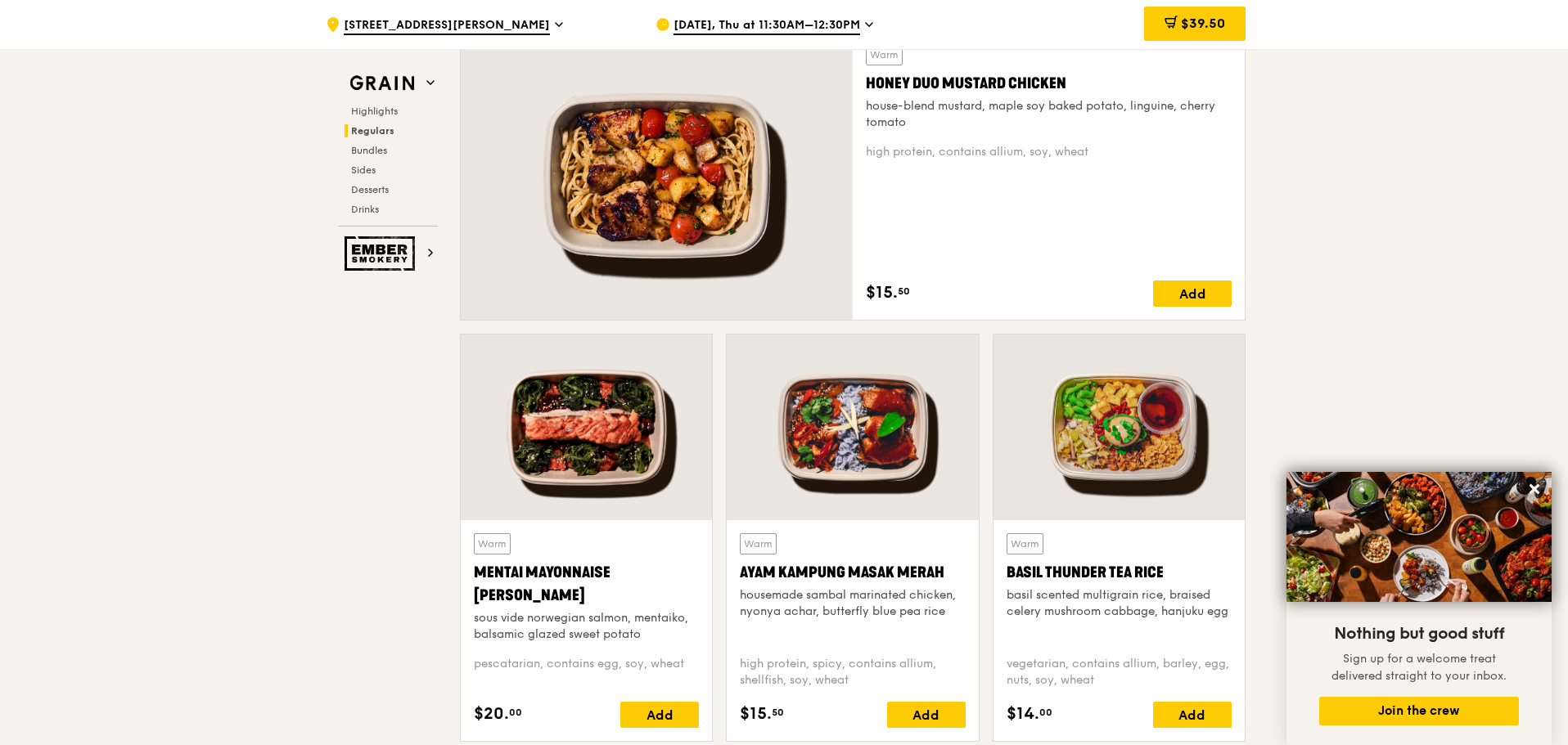
scroll to position [1172, 0]
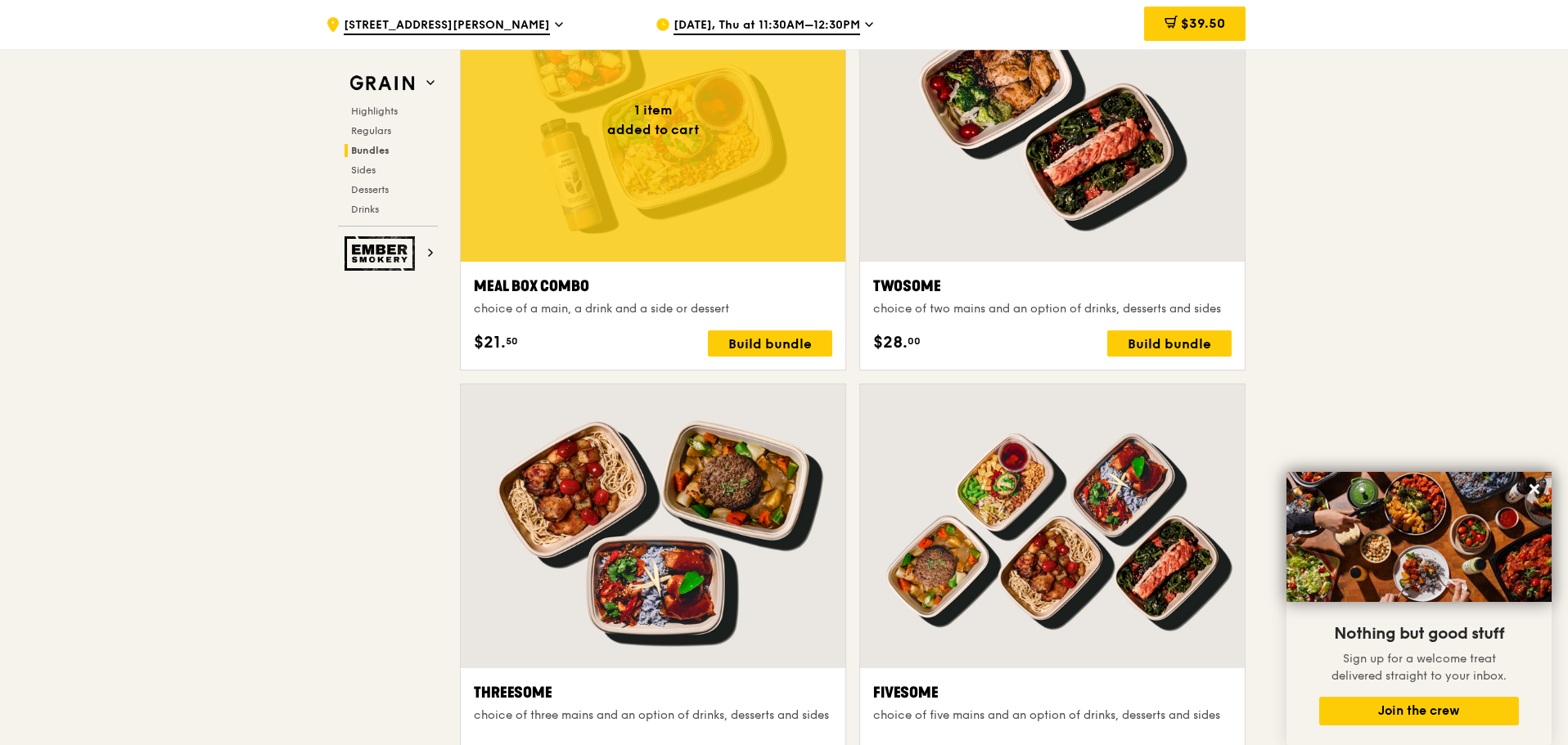
scroll to position [2494, 0]
